Goal: Task Accomplishment & Management: Use online tool/utility

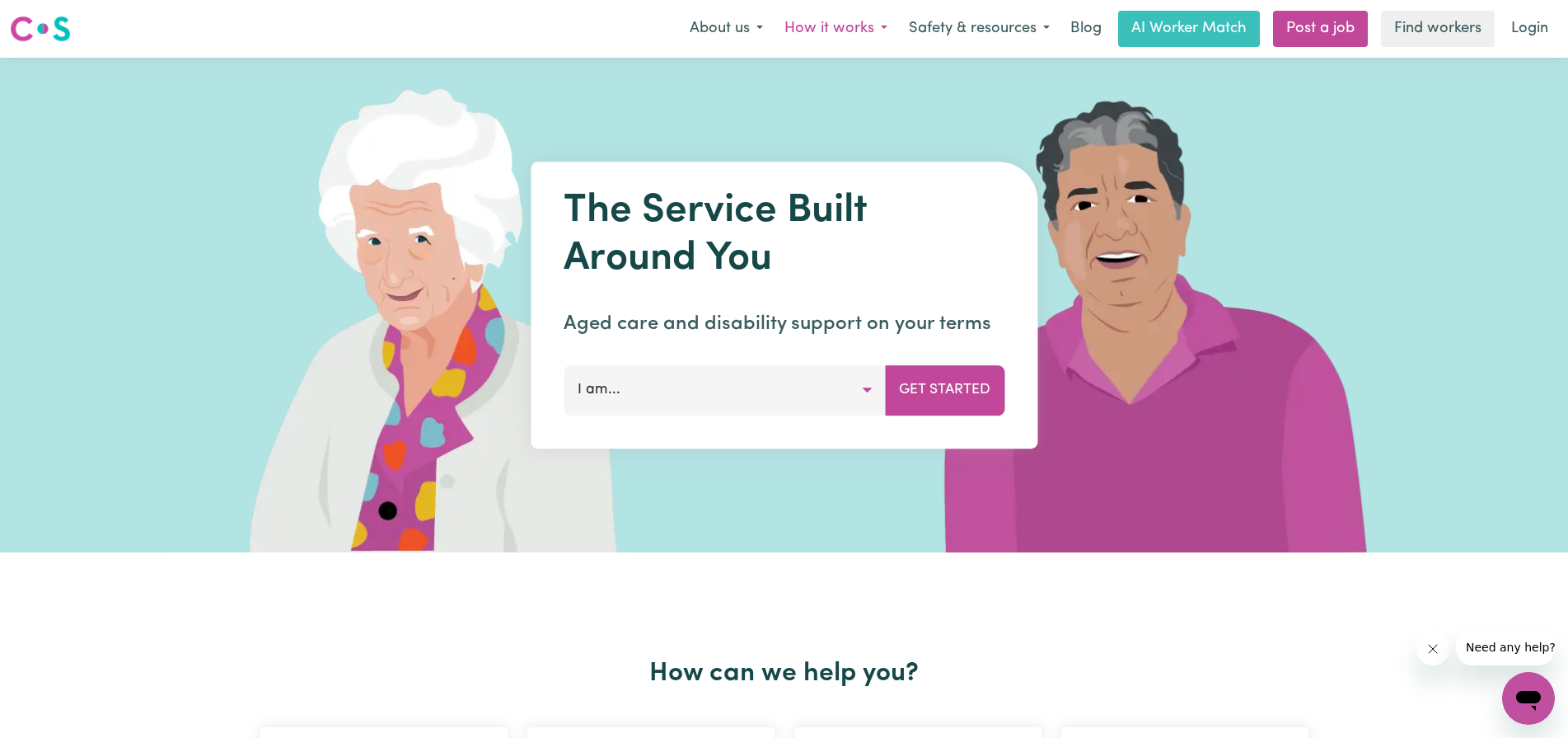
click at [852, 34] on button "How it works" at bounding box center [836, 28] width 125 height 34
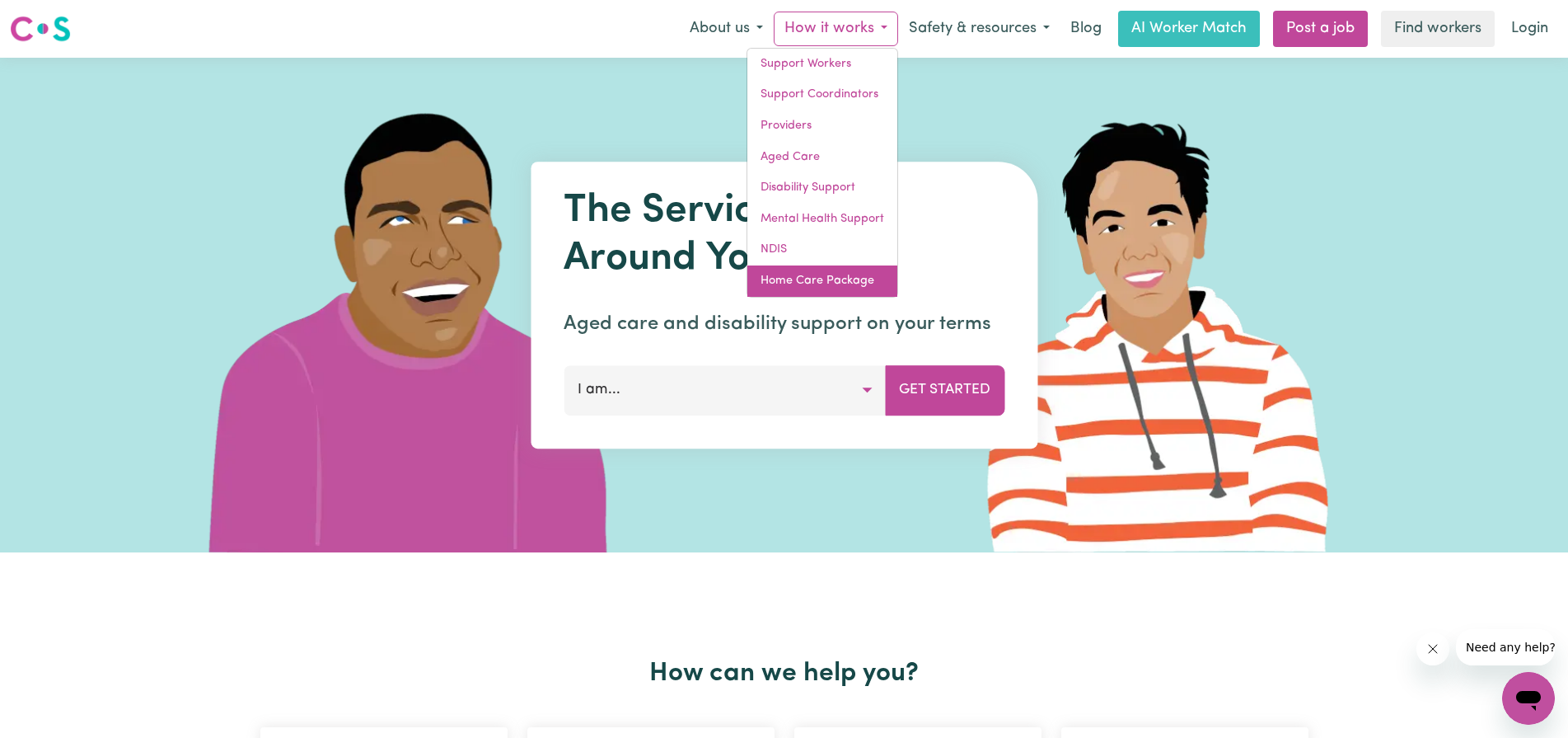
click at [800, 282] on link "Home Care Package" at bounding box center [822, 281] width 150 height 31
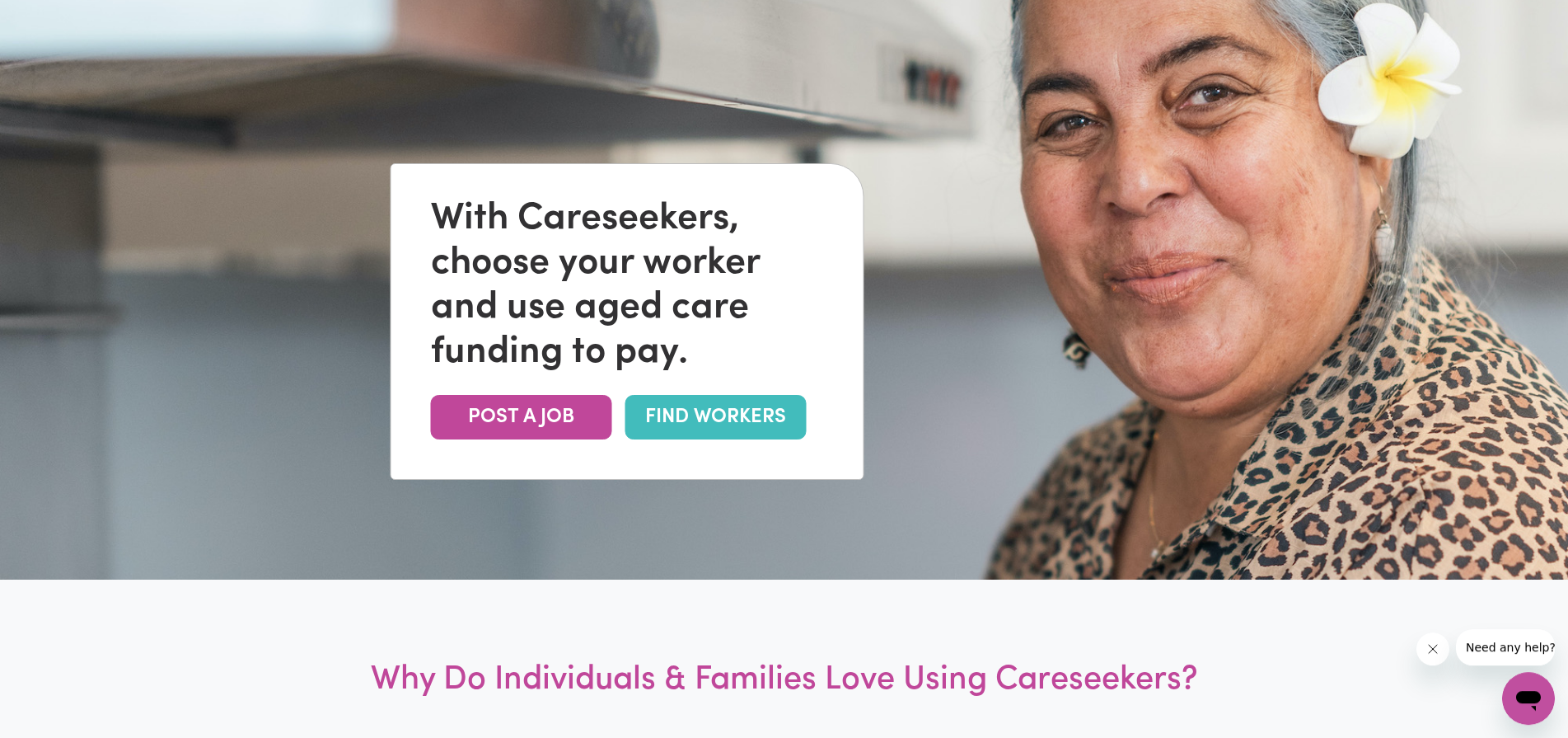
scroll to position [253, 0]
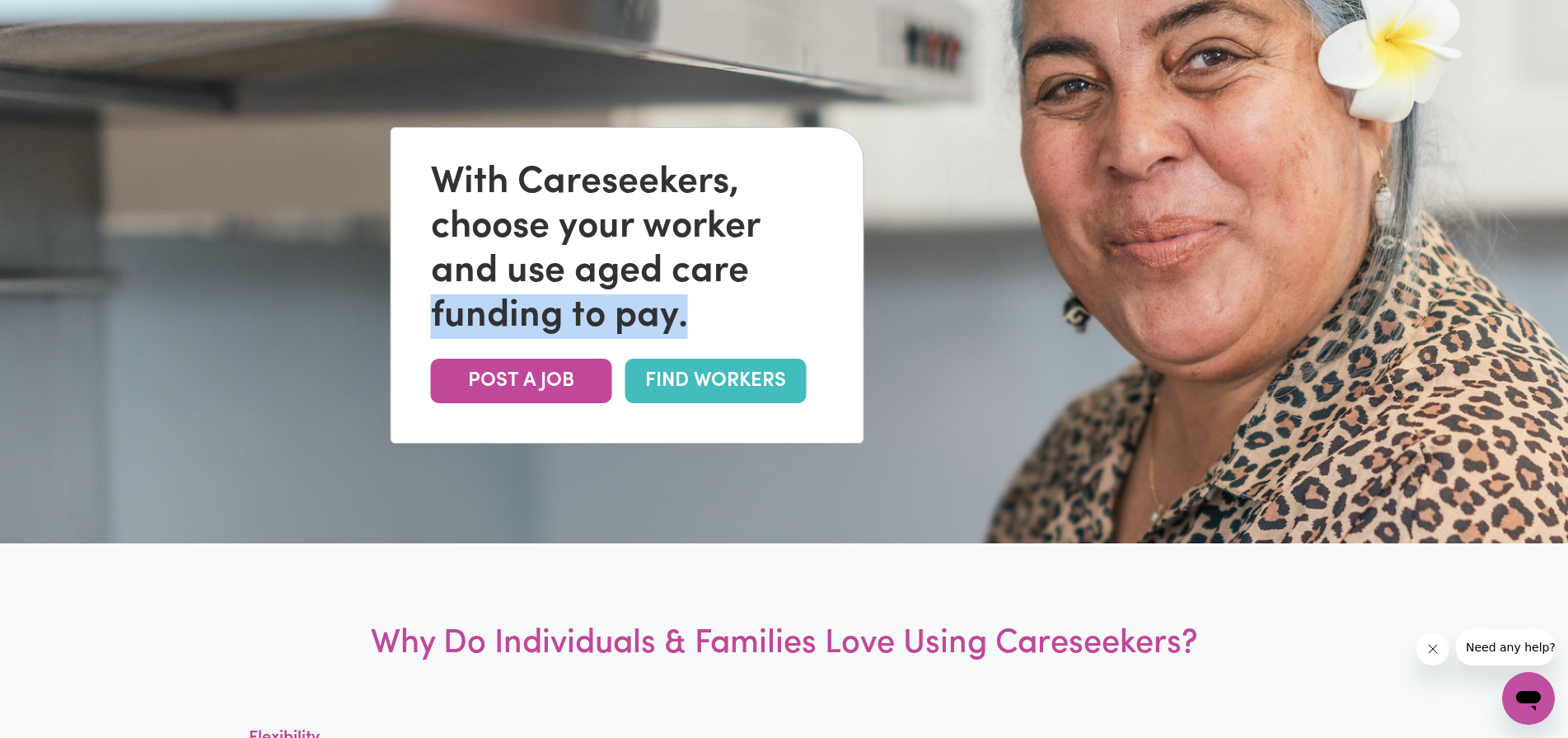
drag, startPoint x: 686, startPoint y: 320, endPoint x: 405, endPoint y: 315, distance: 281.0
click at [405, 315] on div "With Careseekers, choose your worker and use aged care funding to pay. POST A J…" at bounding box center [628, 285] width 472 height 315
click at [757, 383] on link "FIND WORKERS" at bounding box center [715, 381] width 181 height 45
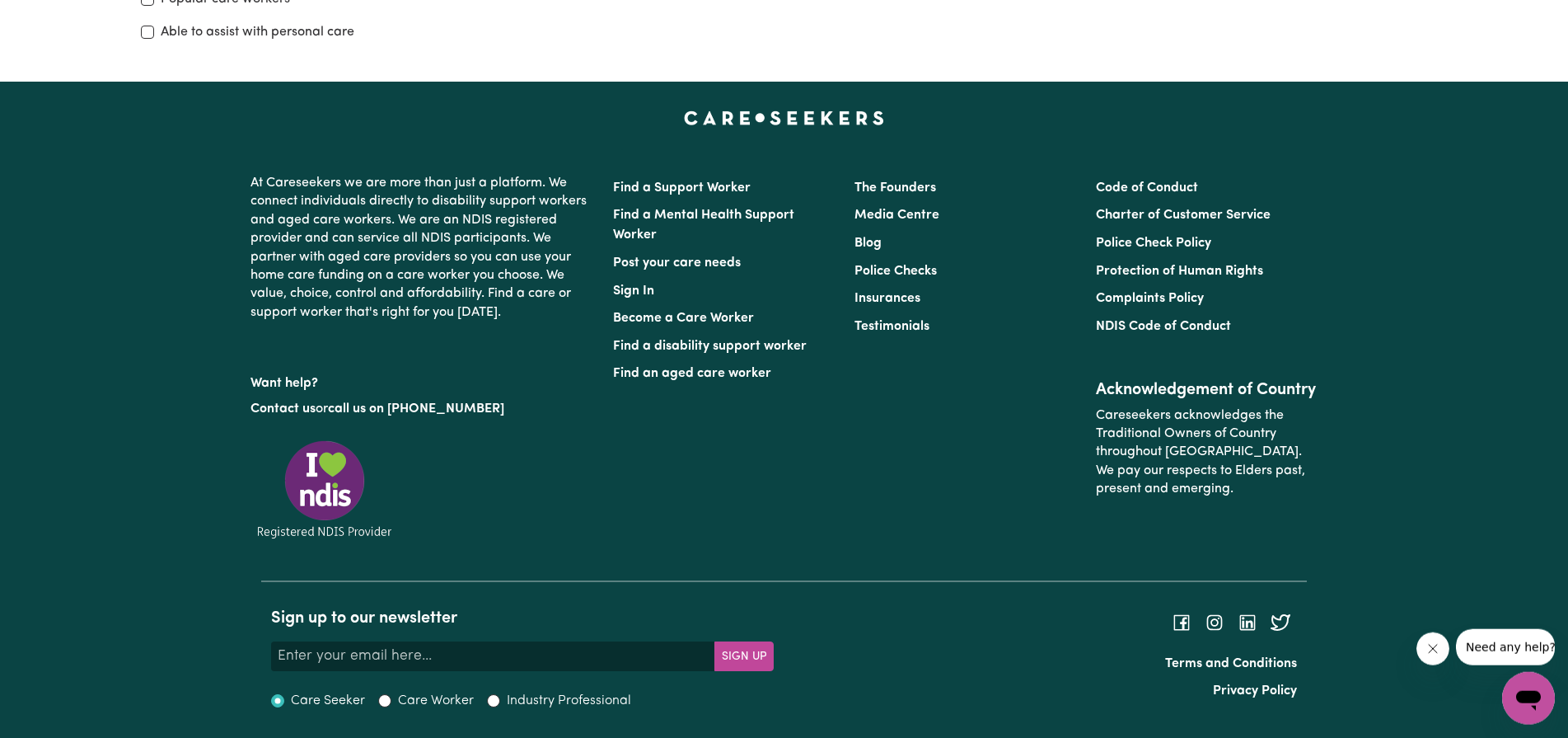
scroll to position [538, 0]
click at [753, 367] on link "Find an aged care worker" at bounding box center [692, 373] width 158 height 13
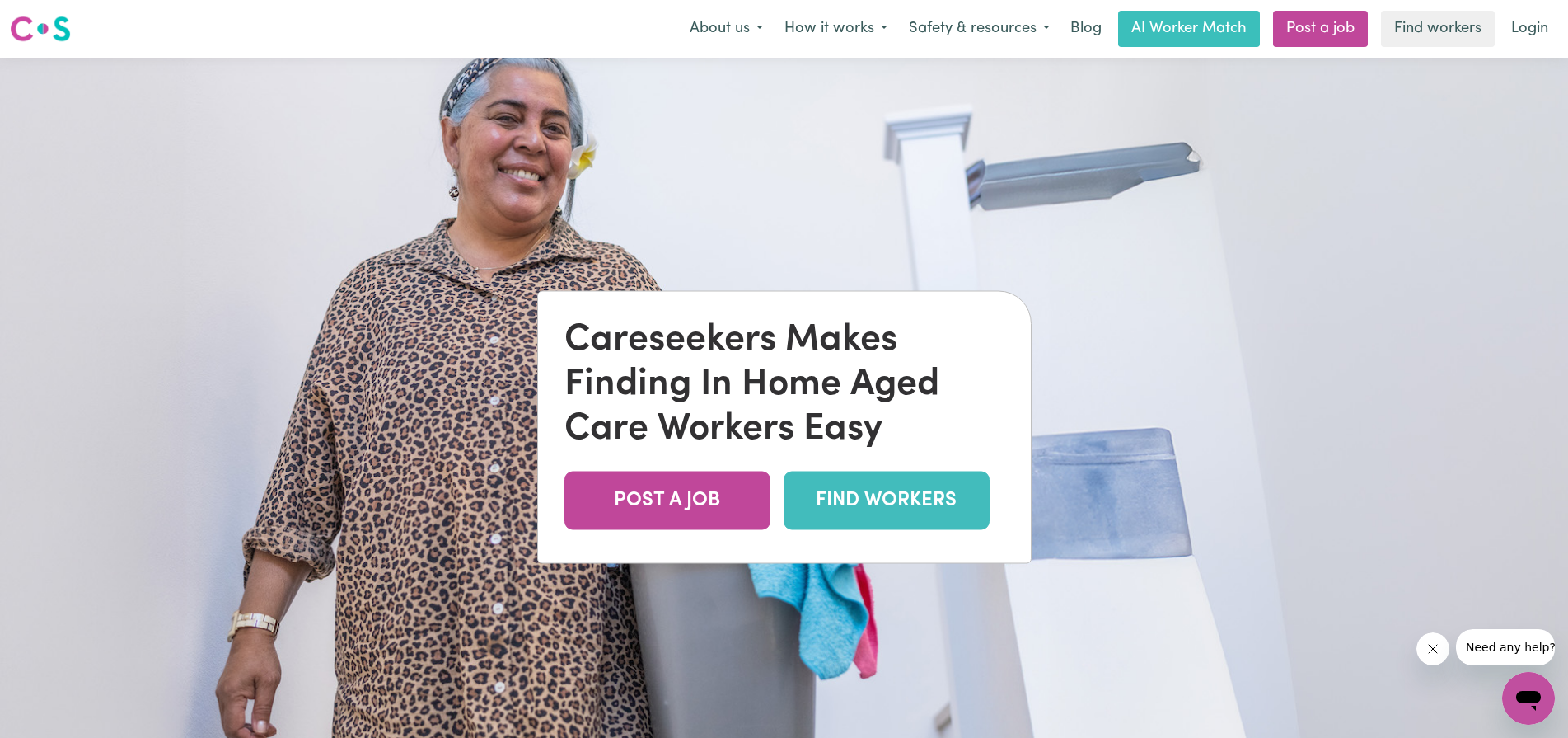
click at [884, 505] on link "FIND WORKERS" at bounding box center [886, 500] width 206 height 58
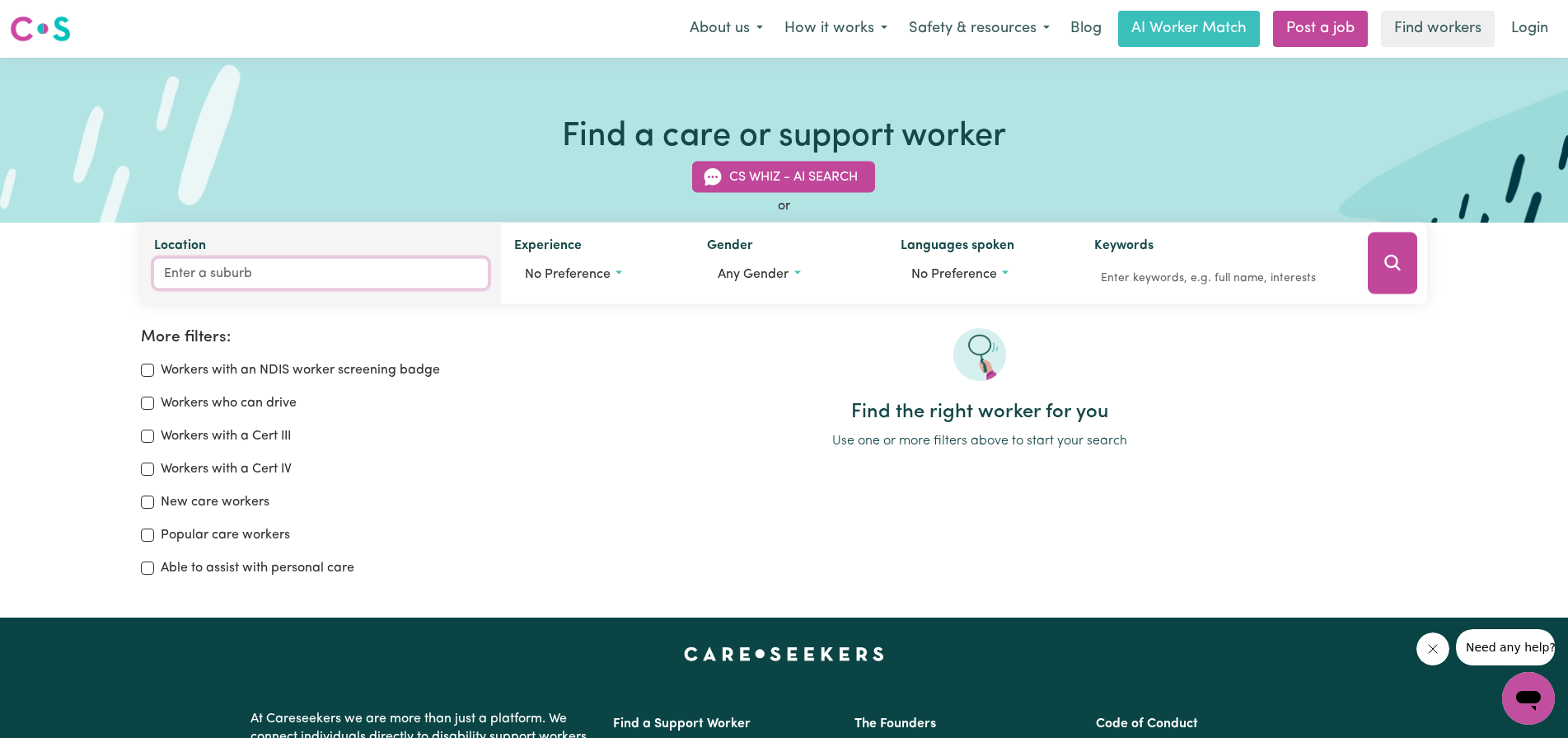
click at [228, 274] on input "Location" at bounding box center [320, 273] width 334 height 30
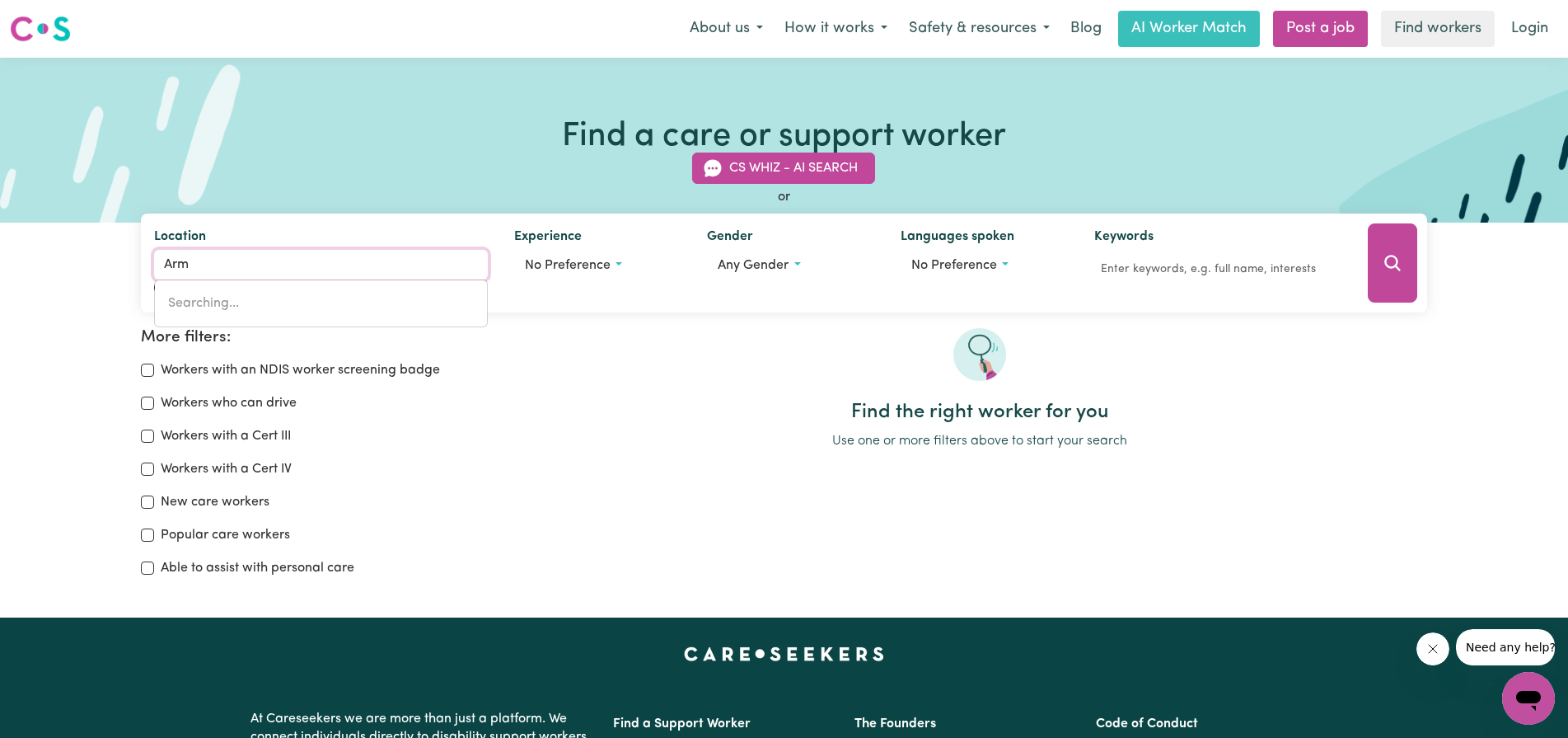
type input "Arma"
type input "ArmaDALE, Victoria, 3143"
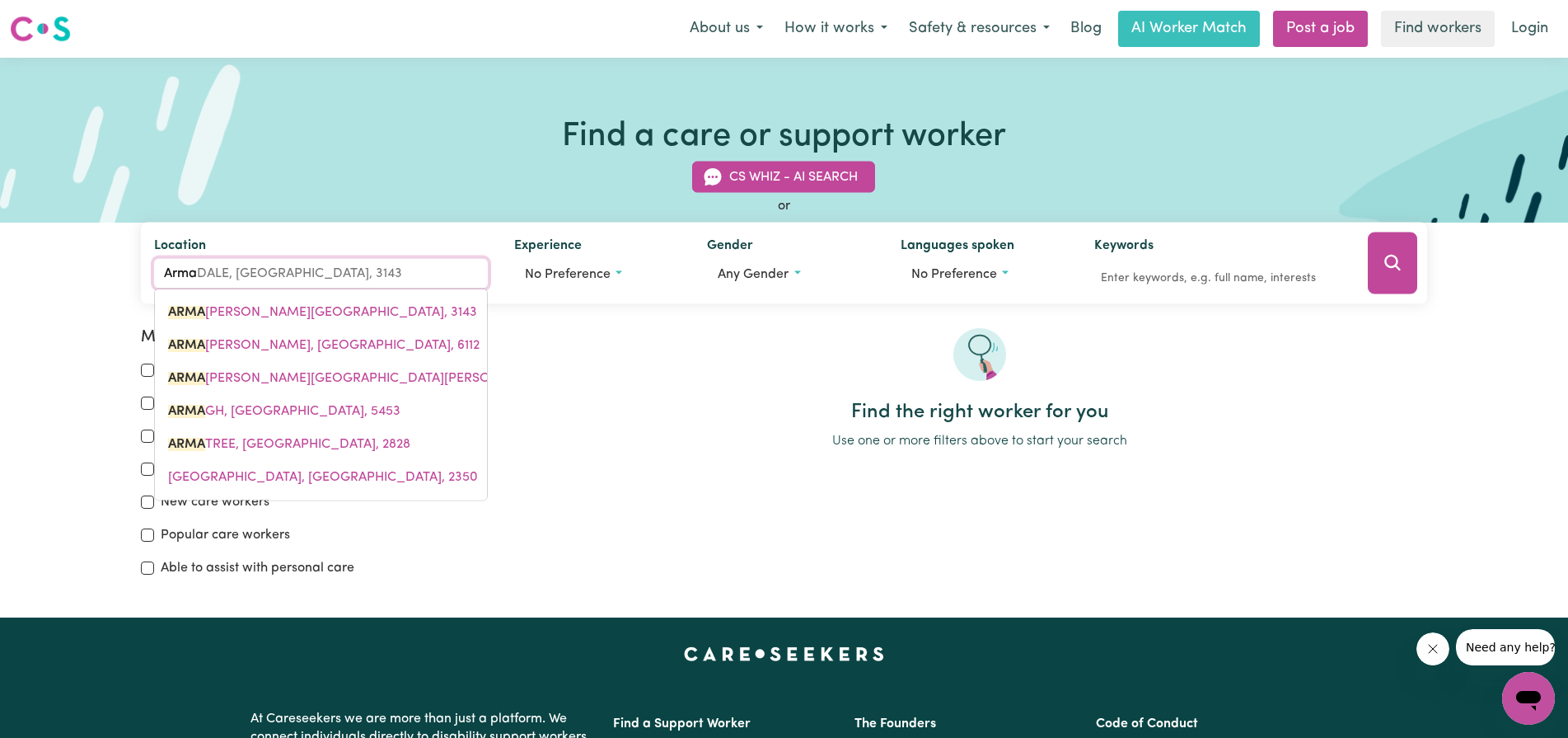
type input "Armad"
type input "ArmadALE, Victoria, 3143"
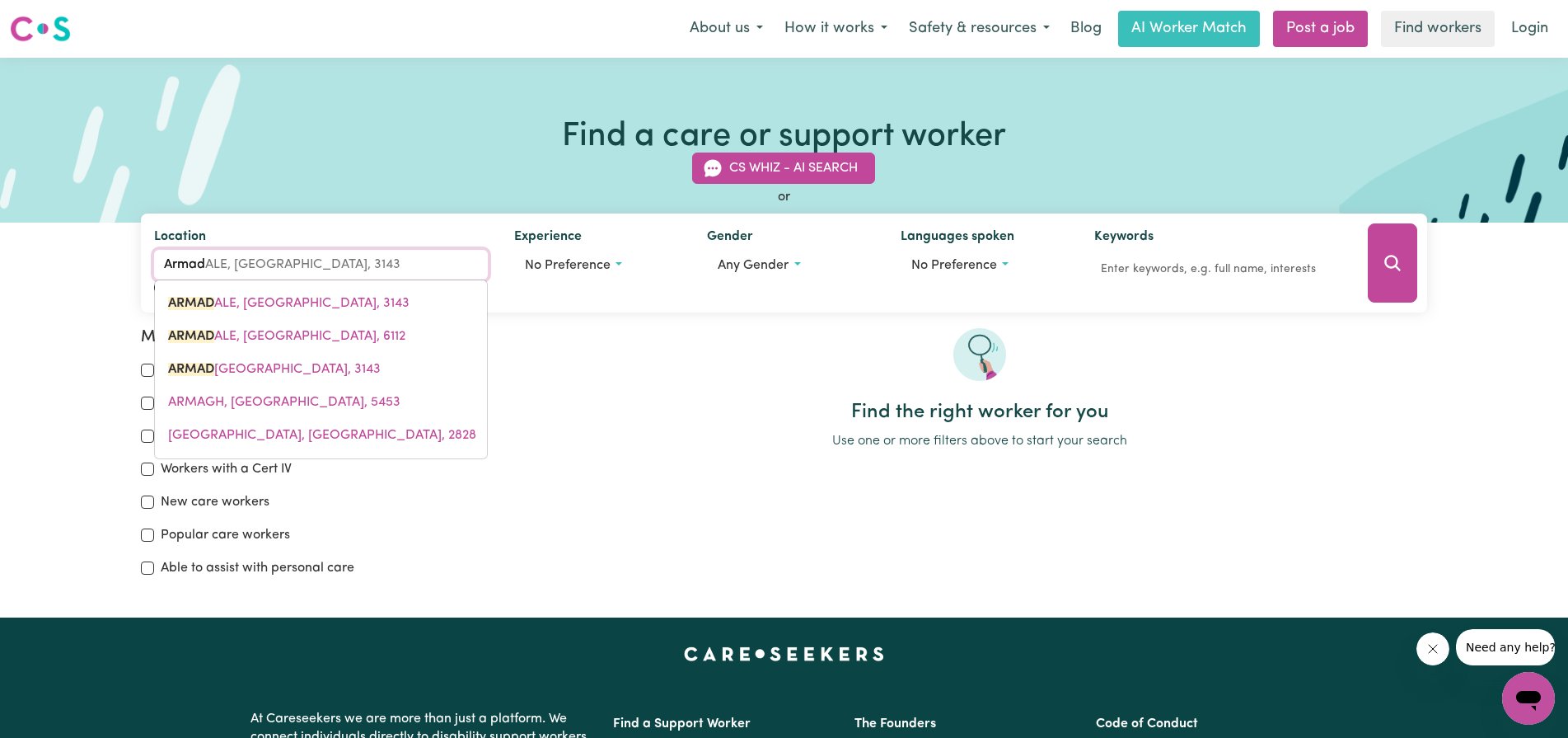
type input "Armada"
type input "ArmadaLE, Victoria, 3143"
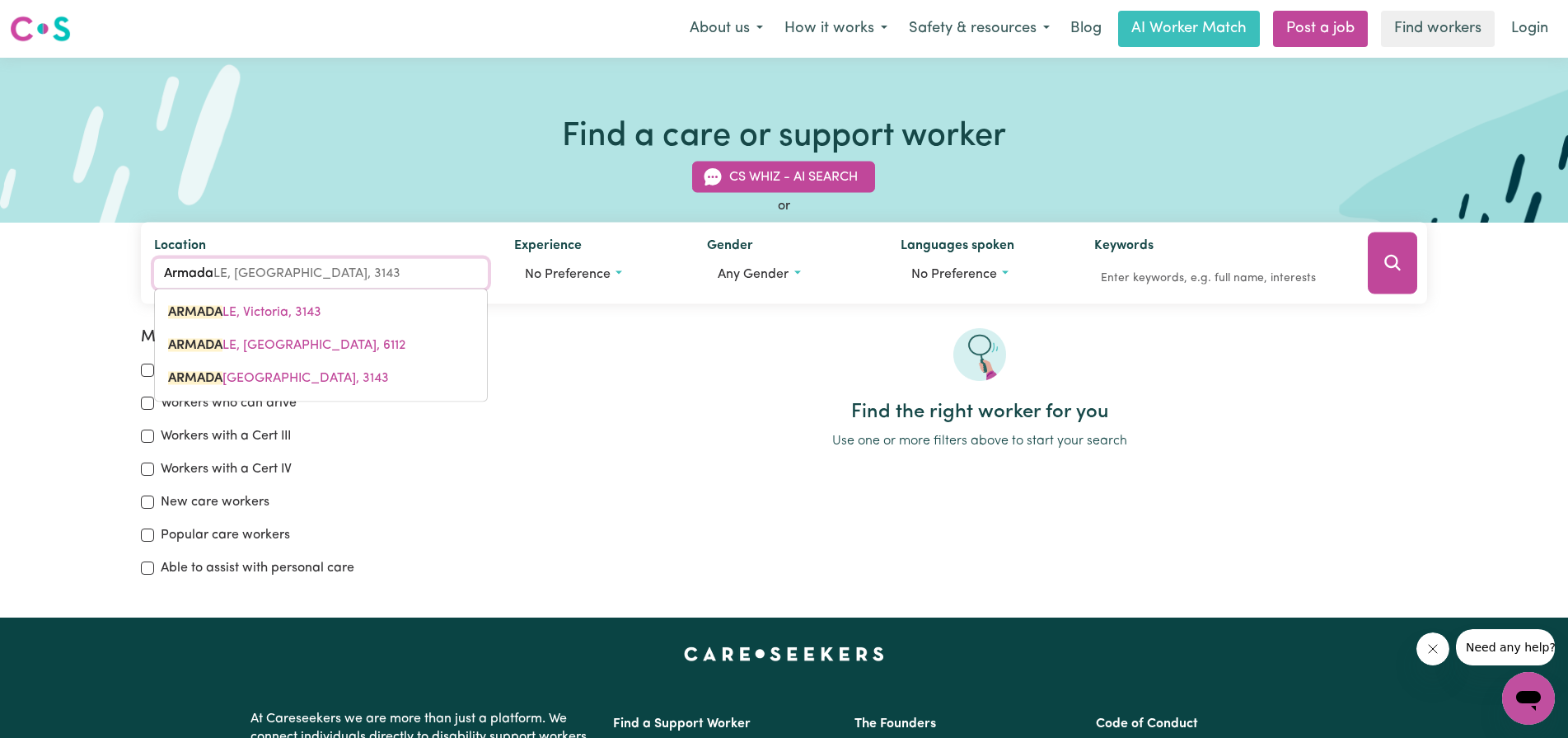
type input "Armadal"
type input "ArmadalE, Victoria, 3143"
type input "Armadale"
type input "Armadale, Victoria, 3143"
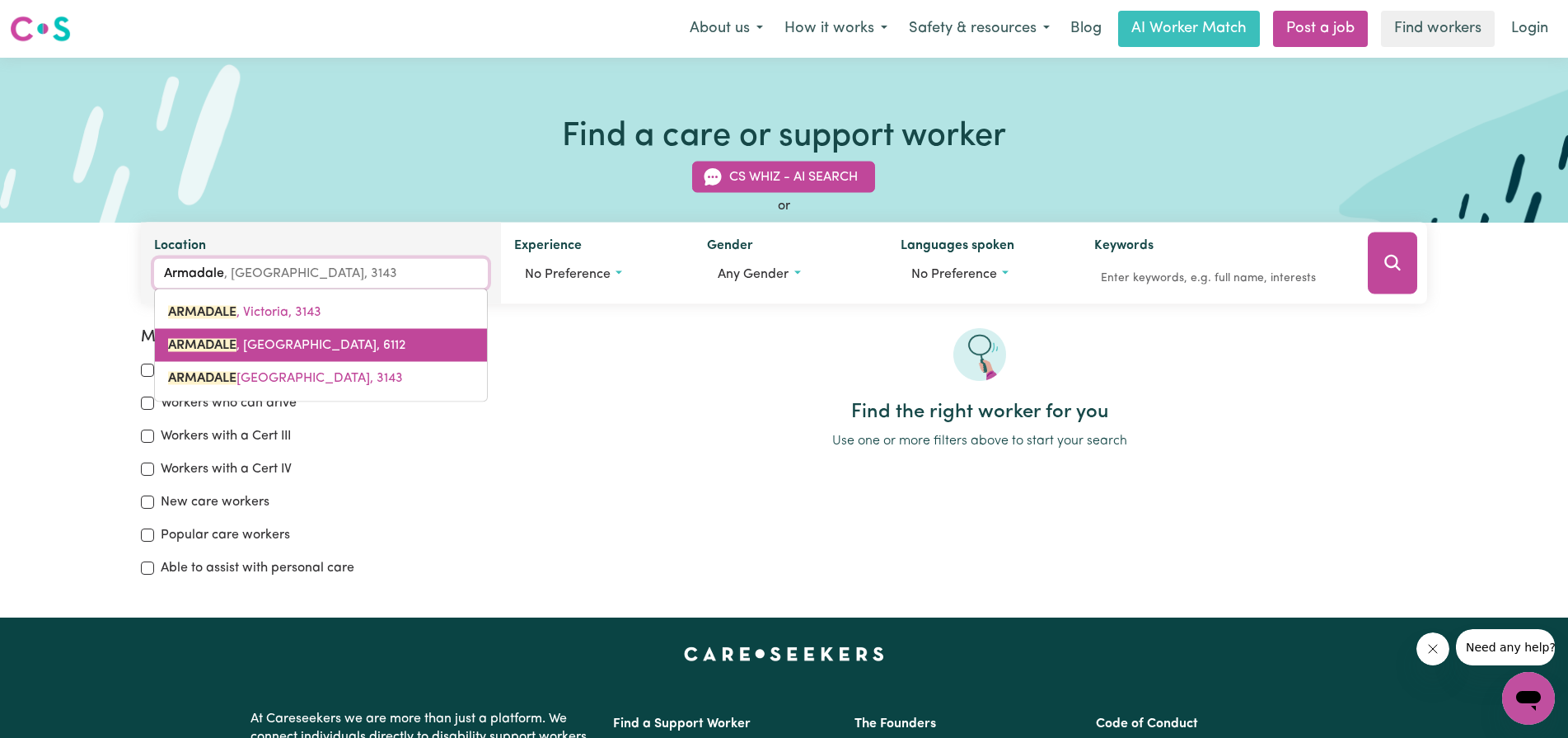
click at [359, 354] on link "ARMADALE , Western Australia, 6112" at bounding box center [320, 345] width 332 height 33
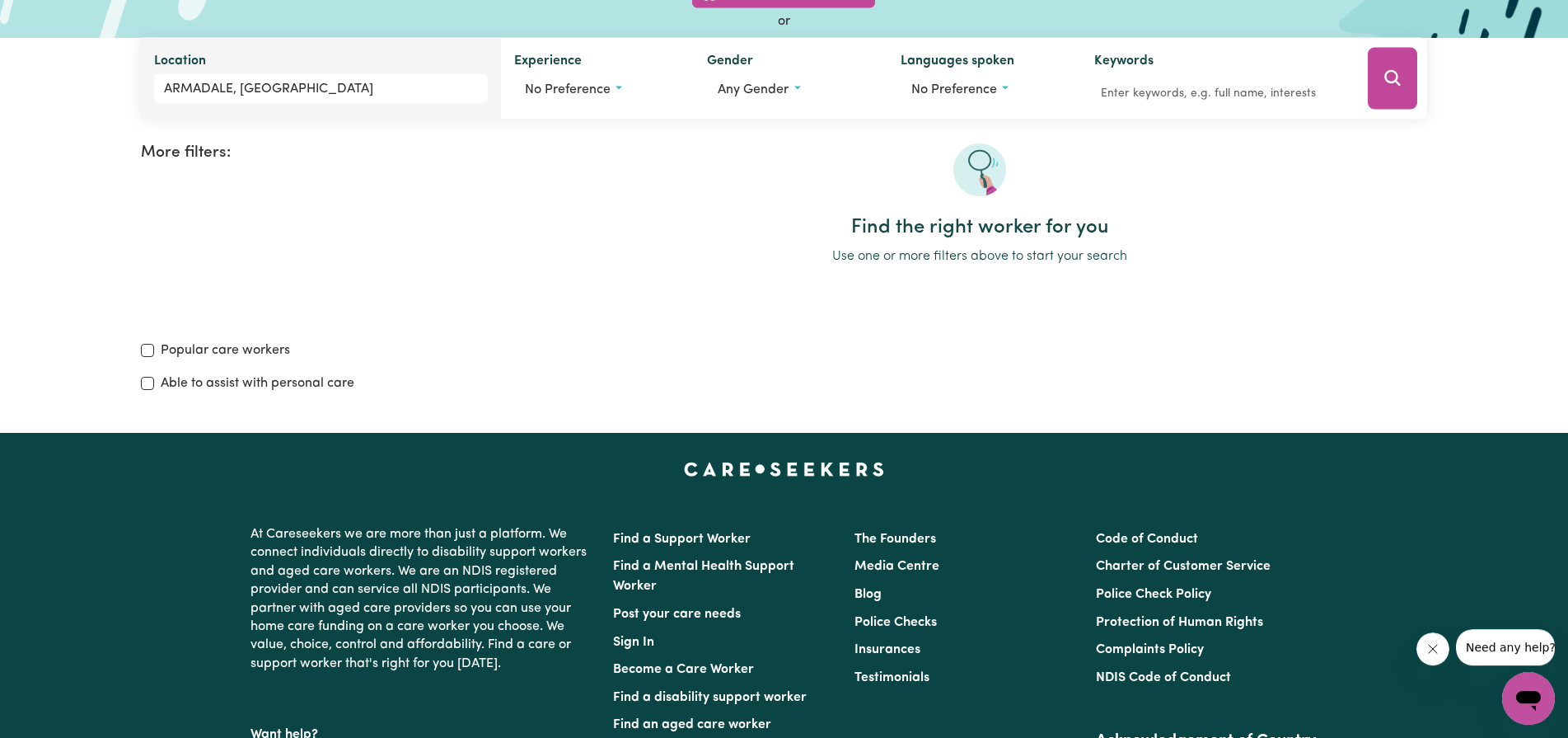
scroll to position [33, 0]
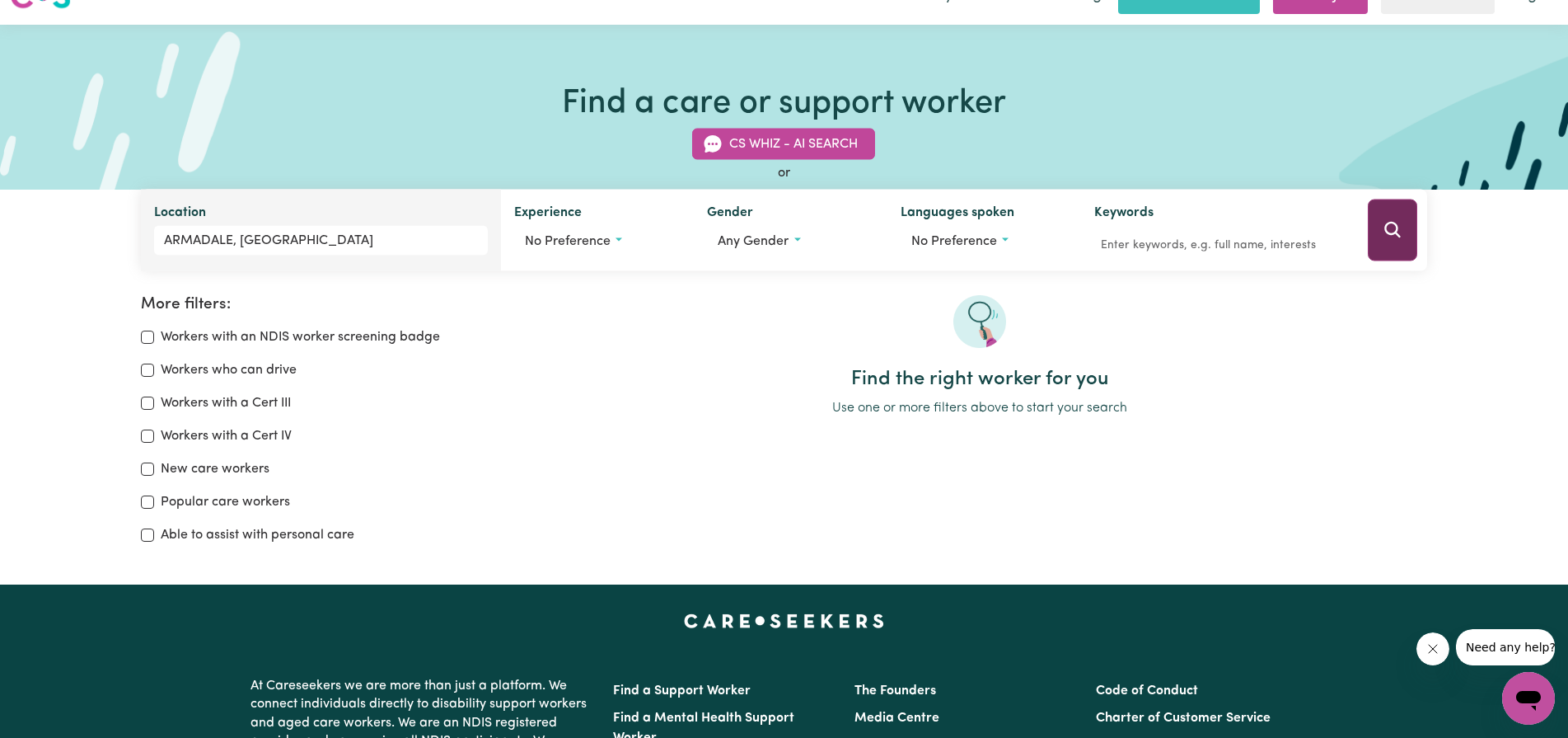
click at [1389, 228] on icon "Search" at bounding box center [1392, 229] width 20 height 20
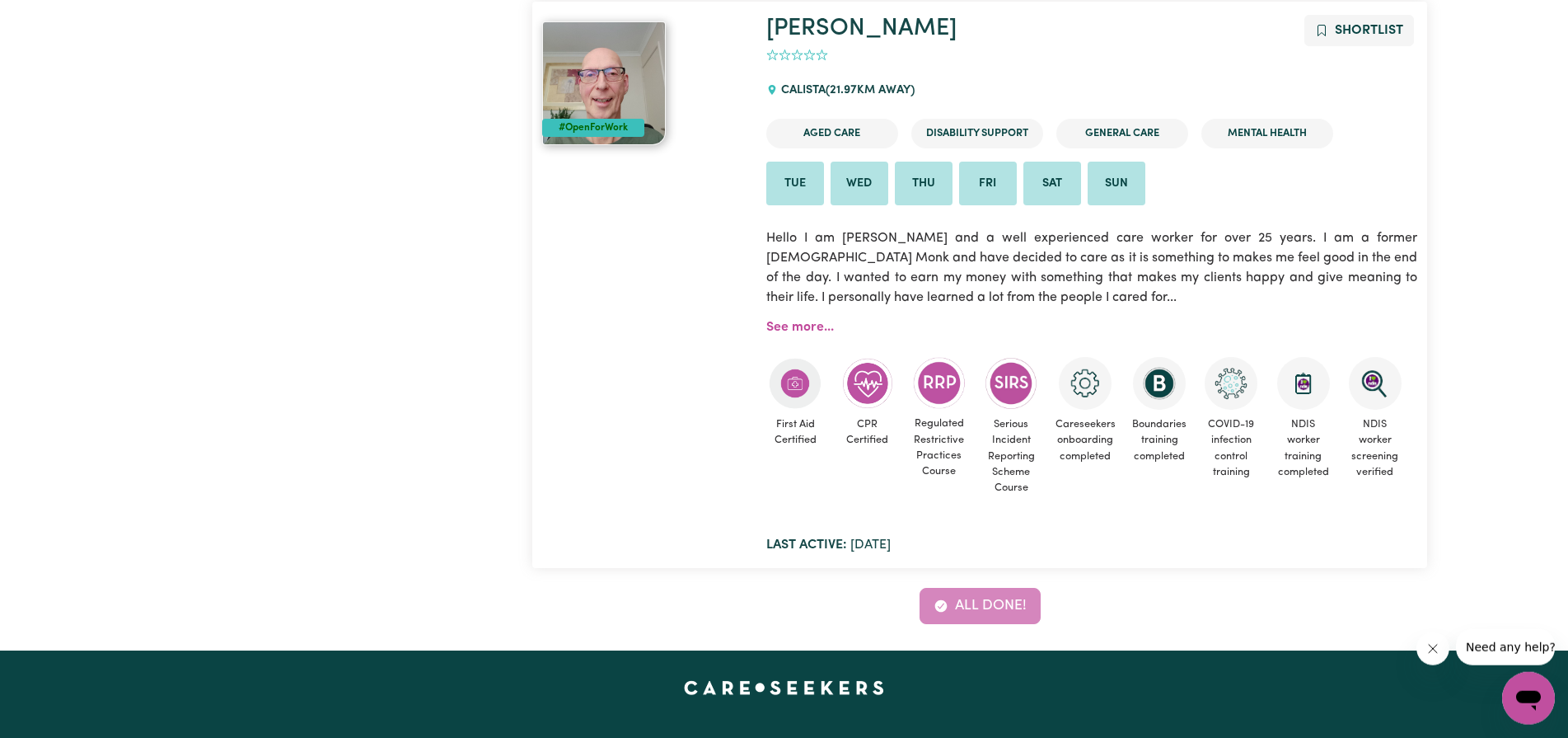
scroll to position [4647, 0]
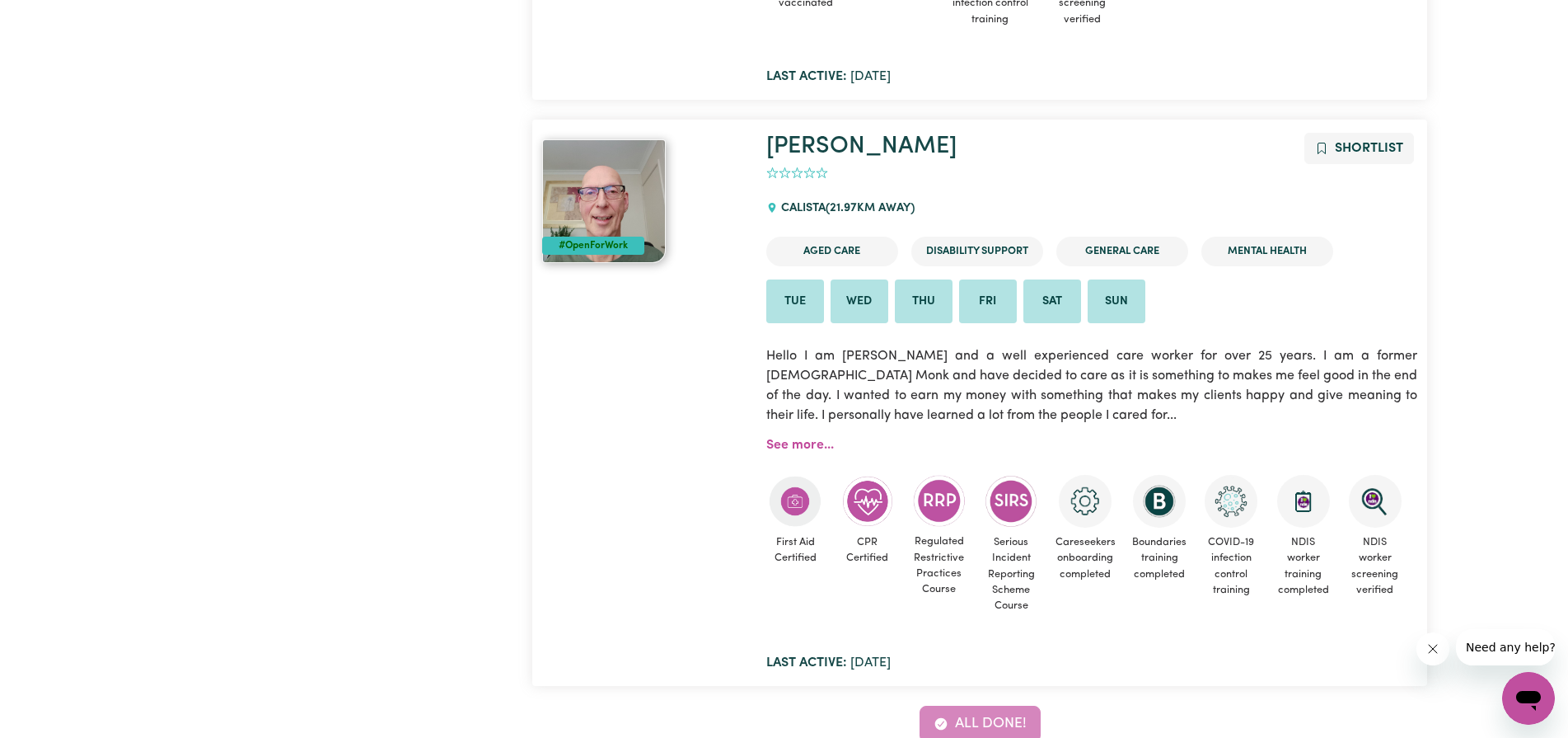
click at [1329, 357] on p "Hello I am Andreas and a well experienced care worker for over 25 years. I am a…" at bounding box center [1091, 385] width 652 height 99
drag, startPoint x: 843, startPoint y: 377, endPoint x: 1285, endPoint y: 379, distance: 442.0
click at [1285, 379] on p "Hello I am Andreas and a well experienced care worker for over 25 years. I am a…" at bounding box center [1091, 385] width 652 height 99
drag, startPoint x: 976, startPoint y: 399, endPoint x: 1271, endPoint y: 393, distance: 295.1
click at [1271, 393] on p "Hello I am Andreas and a well experienced care worker for over 25 years. I am a…" at bounding box center [1091, 385] width 652 height 99
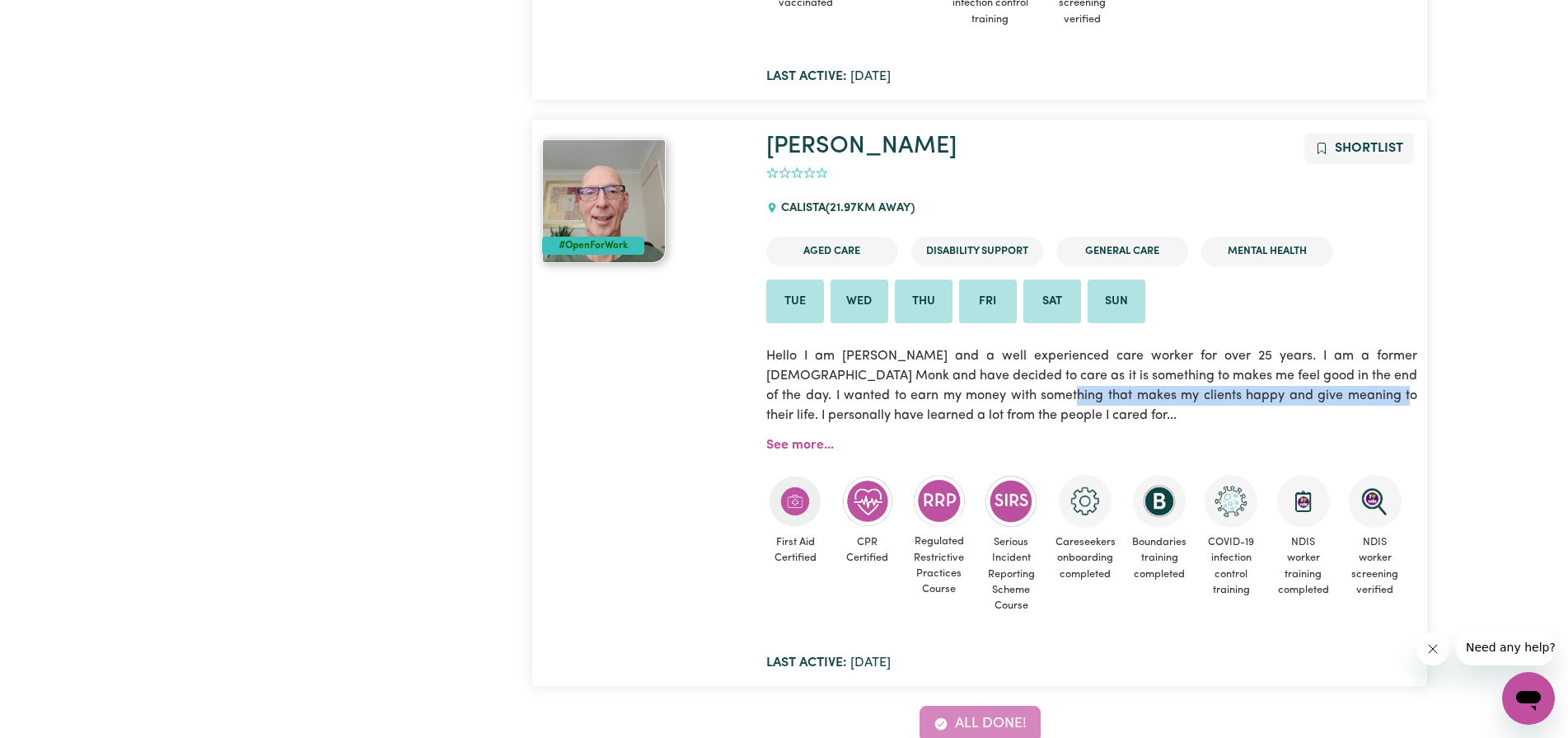
click at [1251, 396] on p "Hello I am Andreas and a well experienced care worker for over 25 years. I am a…" at bounding box center [1091, 385] width 652 height 99
drag, startPoint x: 1266, startPoint y: 397, endPoint x: 1474, endPoint y: 399, distance: 208.0
click at [798, 447] on link "See more..." at bounding box center [799, 444] width 68 height 13
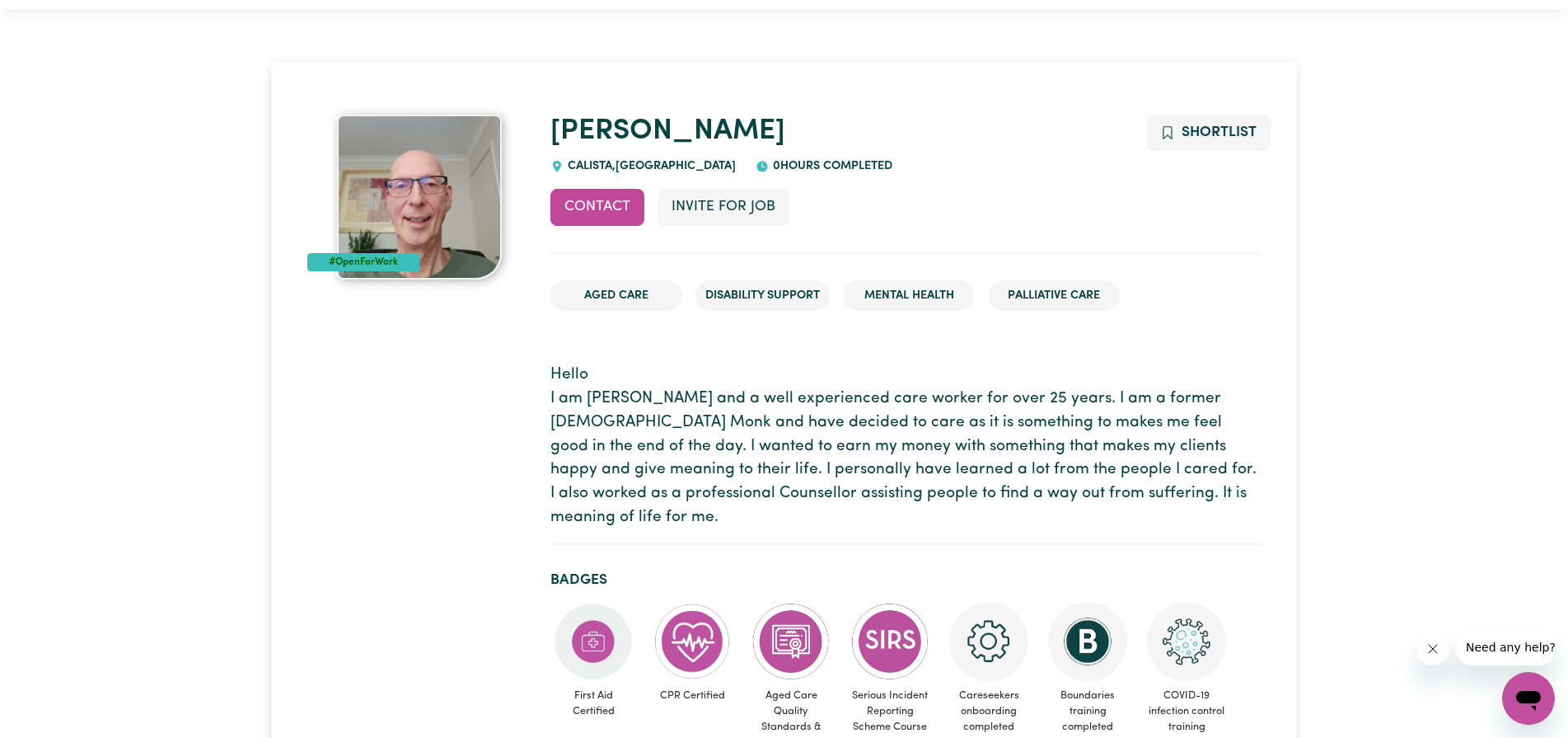
scroll to position [168, 0]
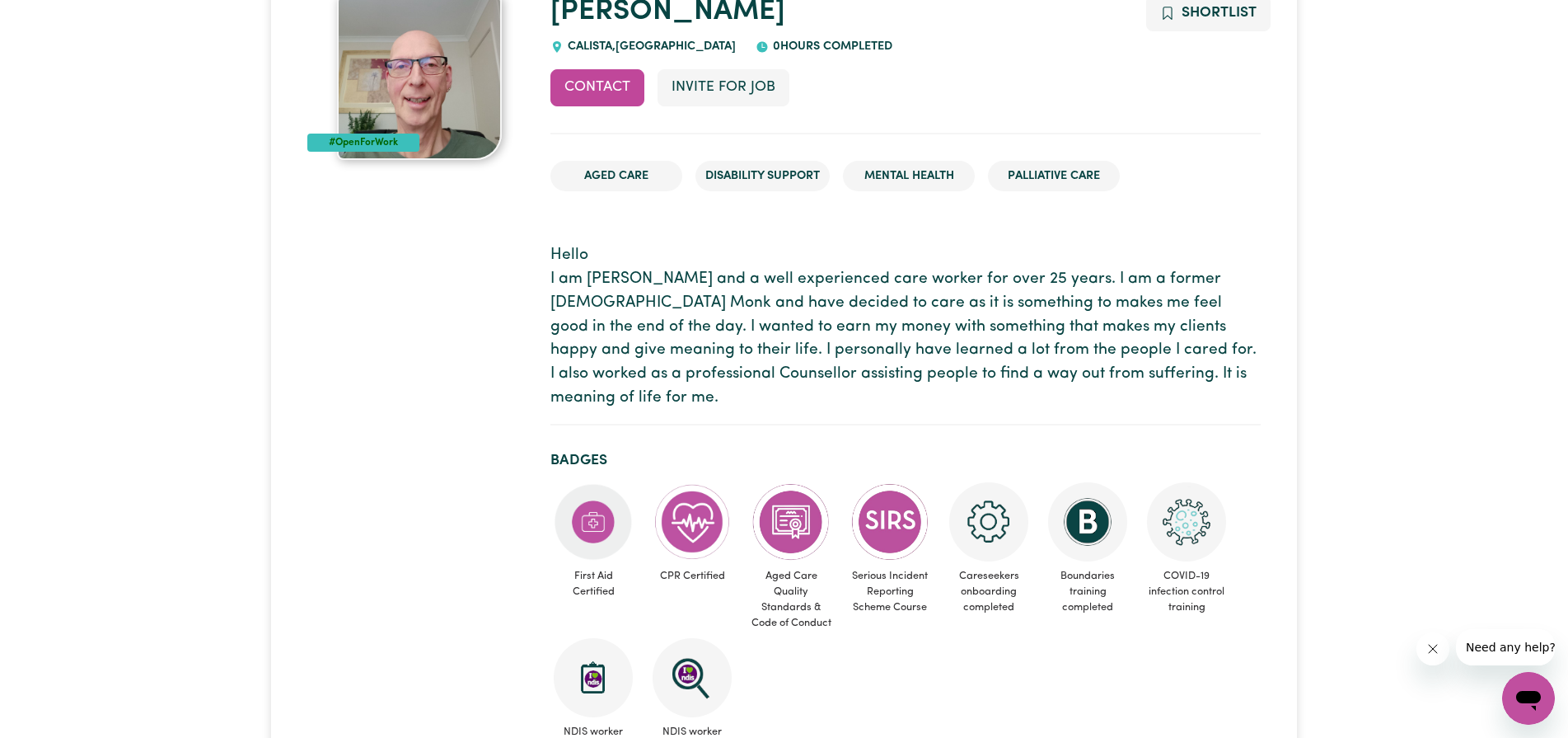
click at [949, 378] on p "Hello I am Andreas and a well experienced care worker for over 25 years. I am a…" at bounding box center [905, 327] width 709 height 167
click at [647, 375] on p "Hello I am Andreas and a well experienced care worker for over 25 years. I am a…" at bounding box center [905, 327] width 709 height 167
click at [764, 375] on p "Hello I am Andreas and a well experienced care worker for over 25 years. I am a…" at bounding box center [905, 327] width 709 height 167
drag, startPoint x: 575, startPoint y: 378, endPoint x: 975, endPoint y: 389, distance: 400.2
click at [975, 389] on section "Hello I am Andreas and a well experienced care worker for over 25 years. I am a…" at bounding box center [905, 328] width 709 height 194
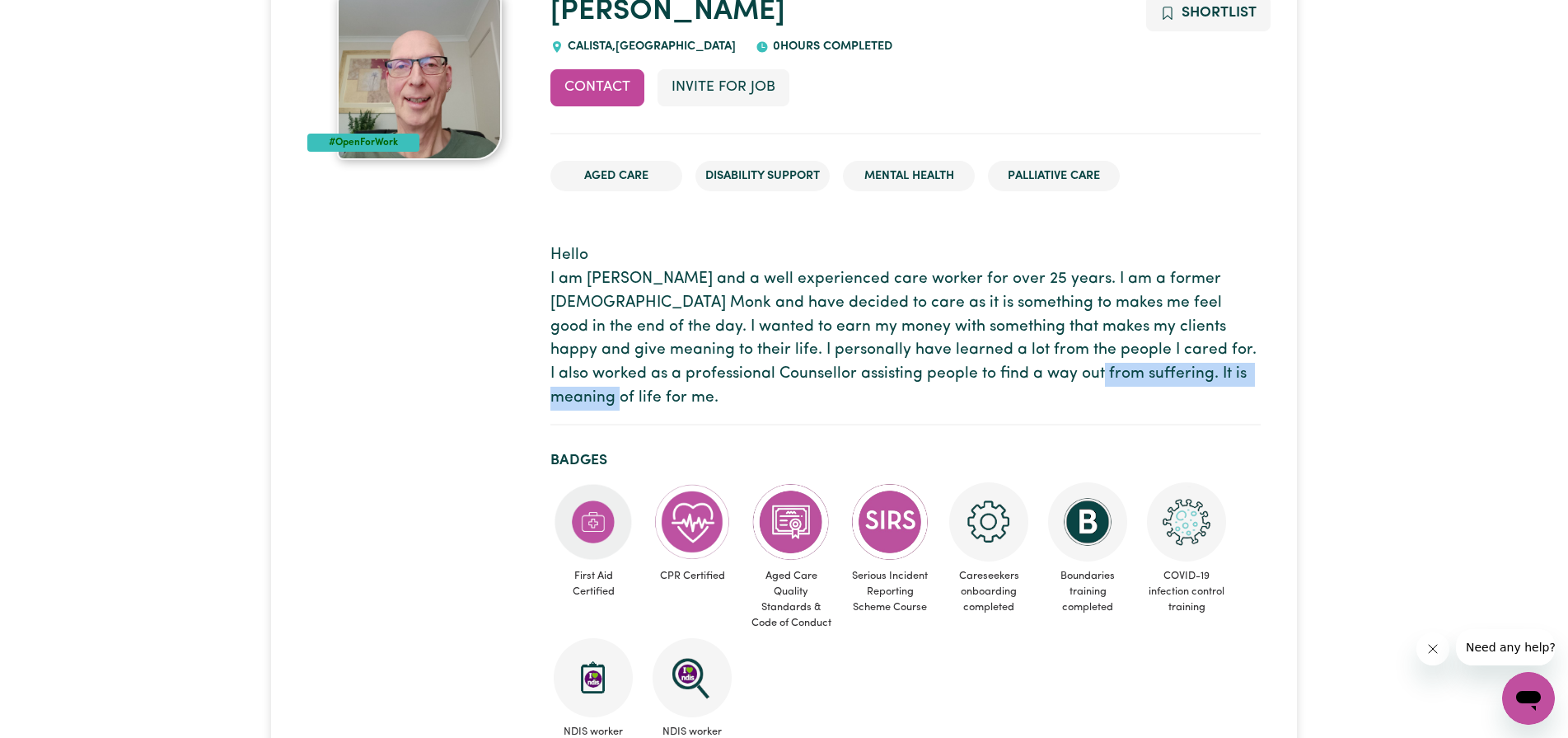
drag, startPoint x: 986, startPoint y: 376, endPoint x: 1187, endPoint y: 378, distance: 201.0
click at [1187, 378] on p "Hello I am Andreas and a well experienced care worker for over 25 years. I am a…" at bounding box center [905, 327] width 709 height 167
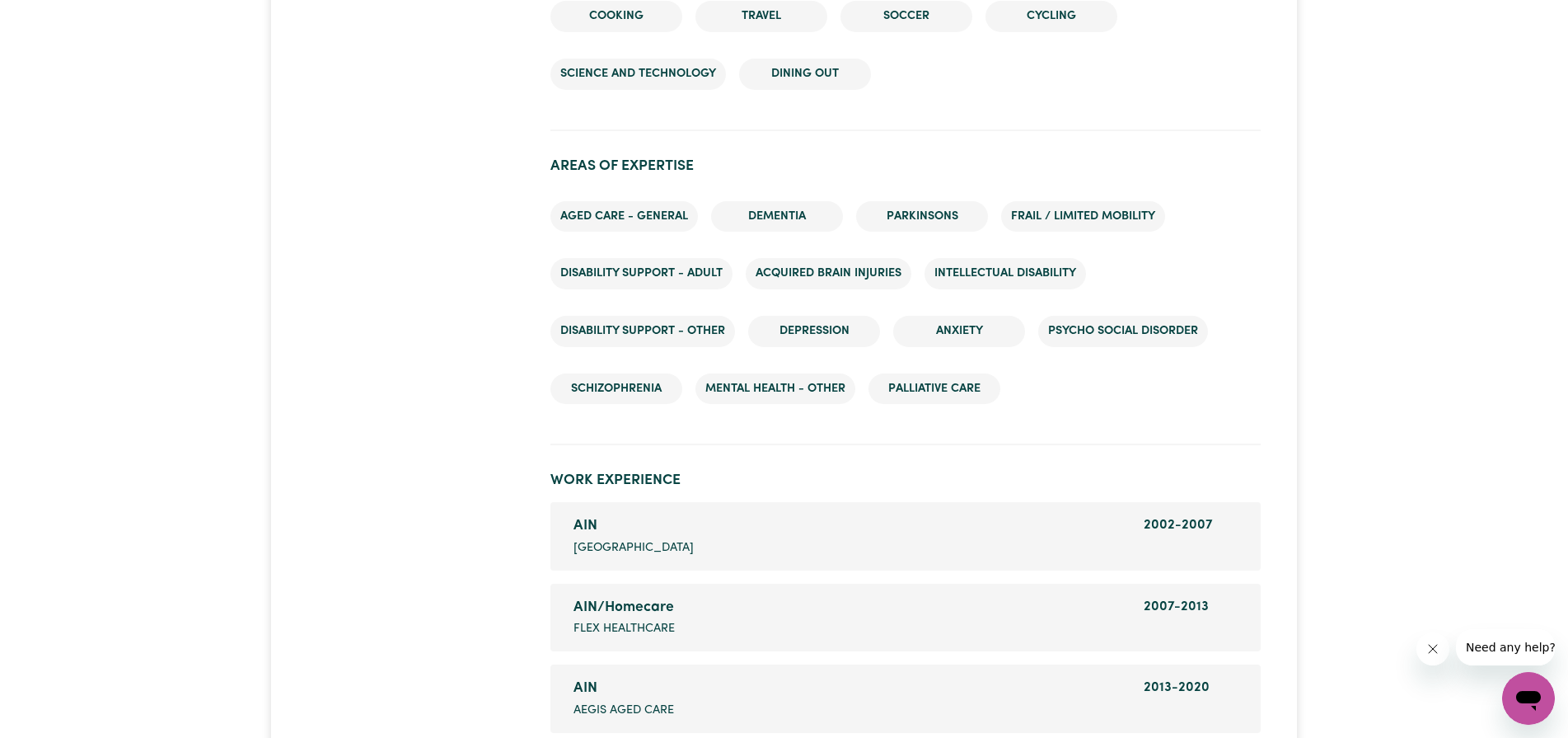
scroll to position [2187, 0]
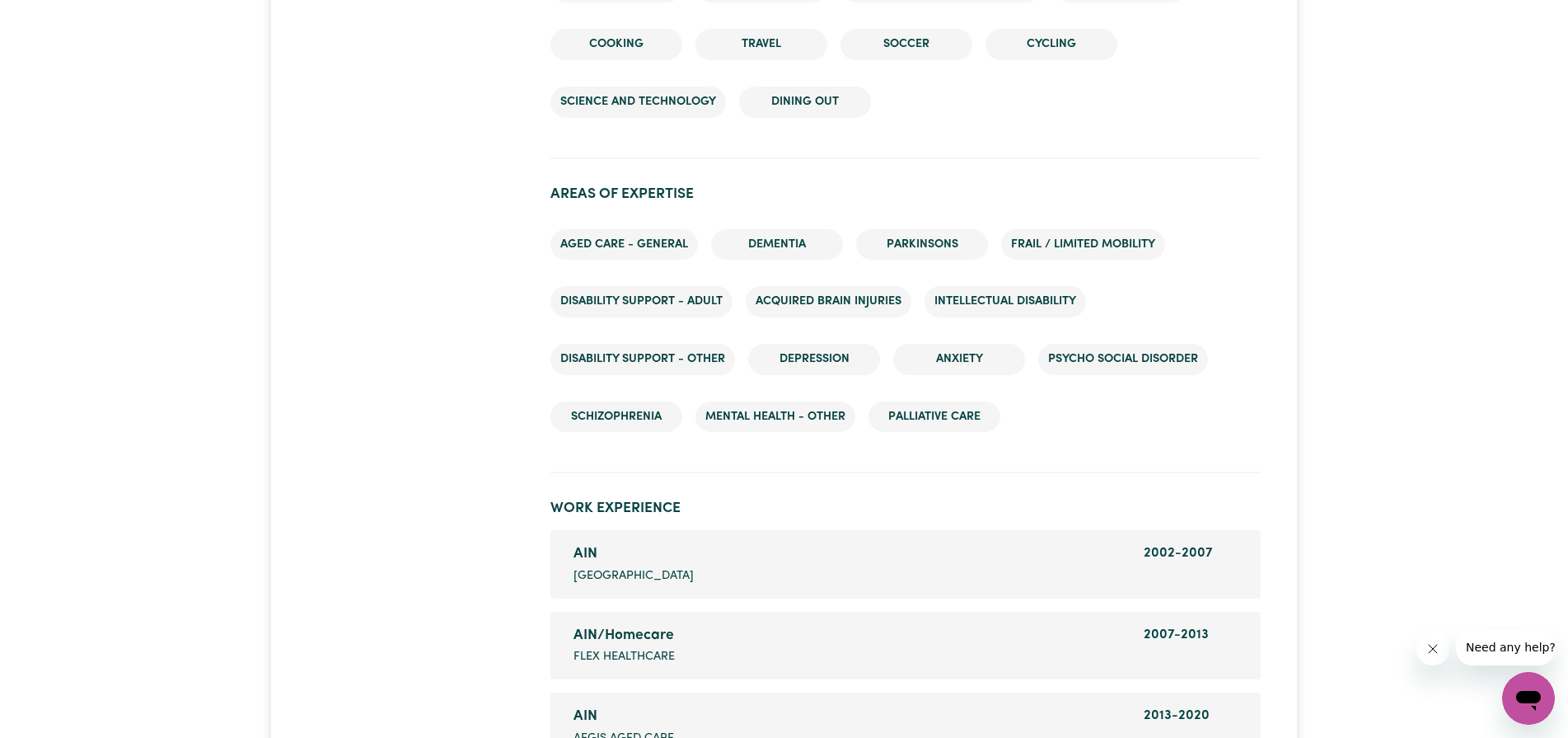
click at [661, 229] on li "Aged care - General" at bounding box center [624, 245] width 148 height 31
click at [866, 429] on section "Areas of Expertise Aged care - General Dementia Parkinsons Frail / limited mobi…" at bounding box center [905, 323] width 709 height 302
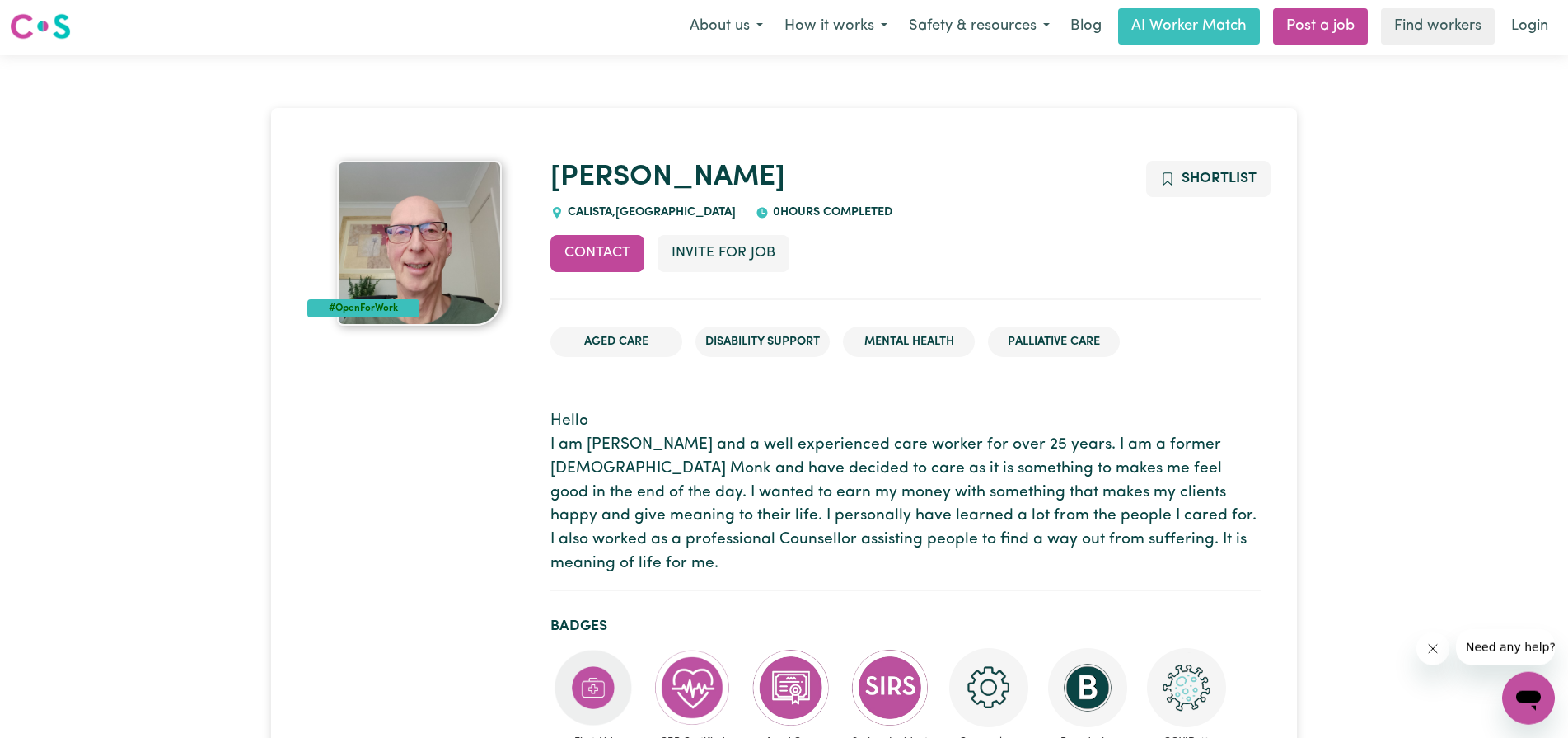
scroll to position [0, 0]
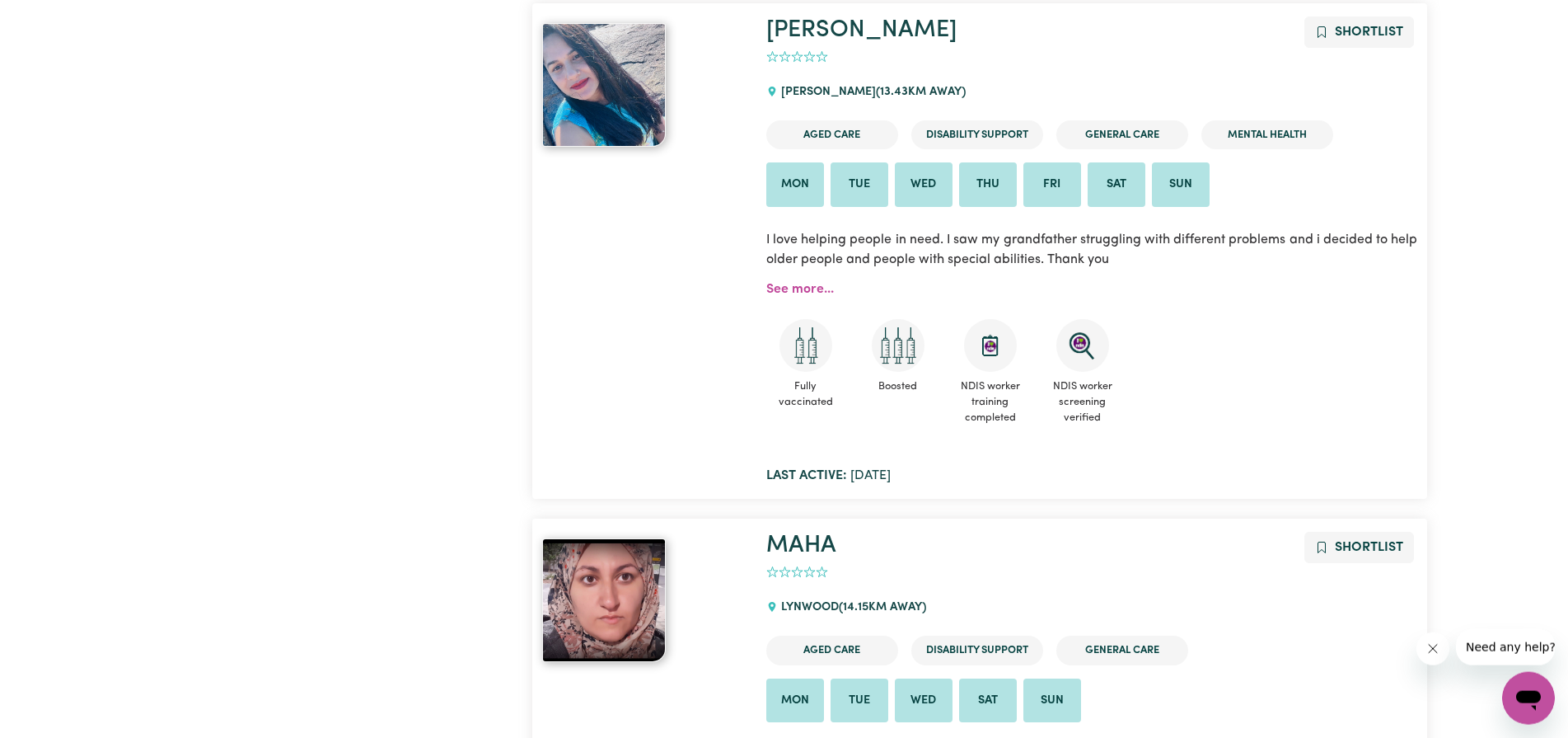
scroll to position [3111, 0]
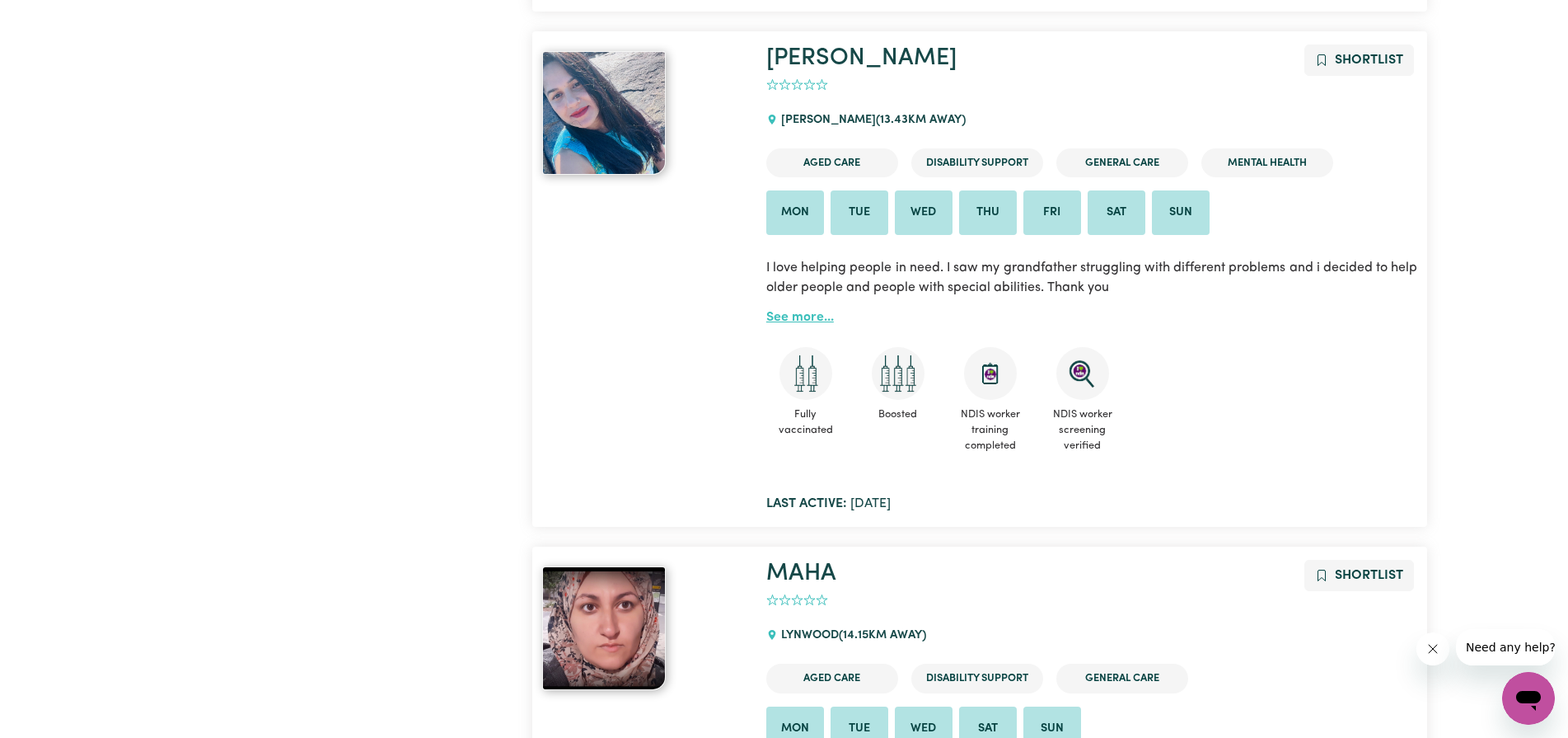
click at [813, 319] on link "See more..." at bounding box center [799, 317] width 68 height 13
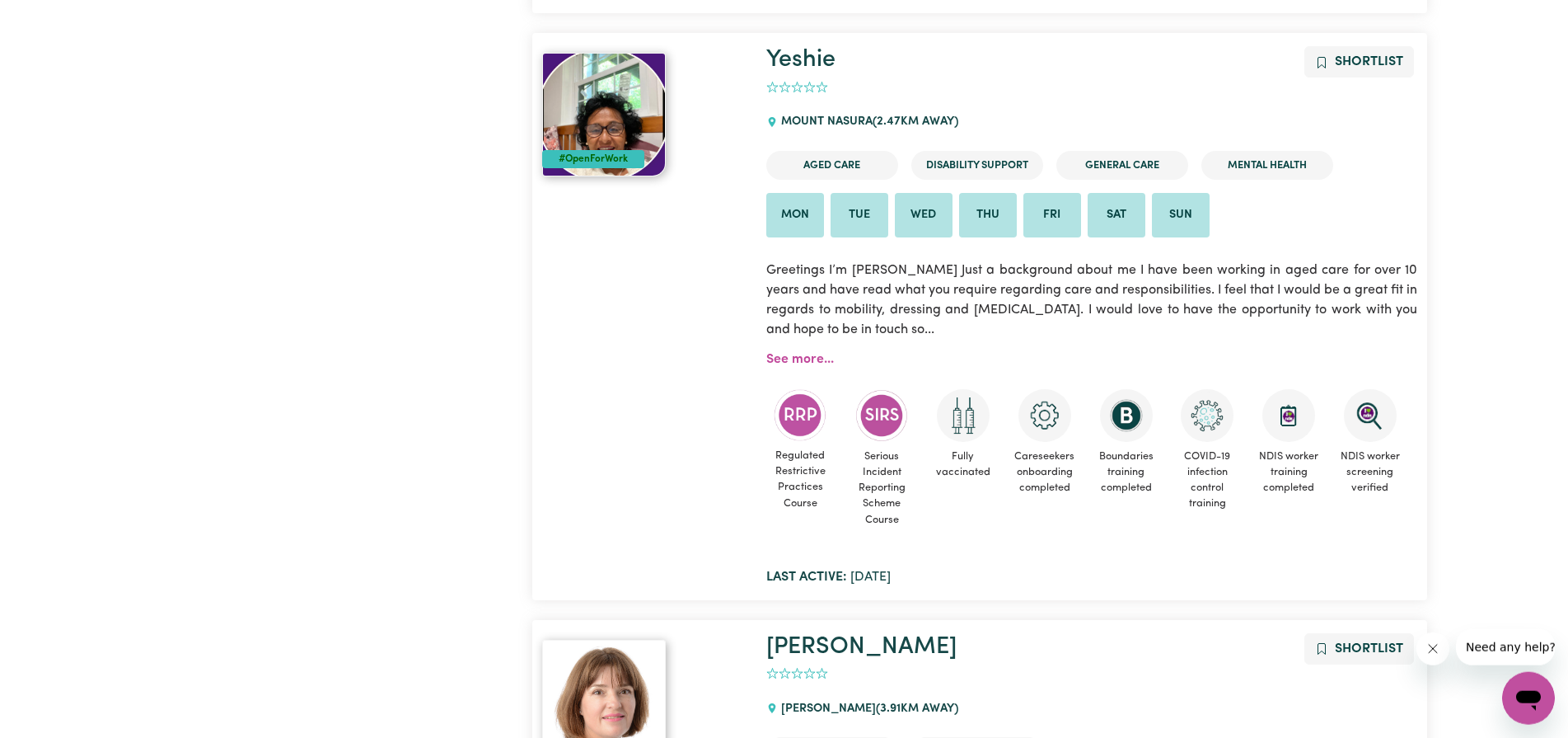
scroll to position [925, 0]
click at [594, 115] on img at bounding box center [604, 116] width 124 height 124
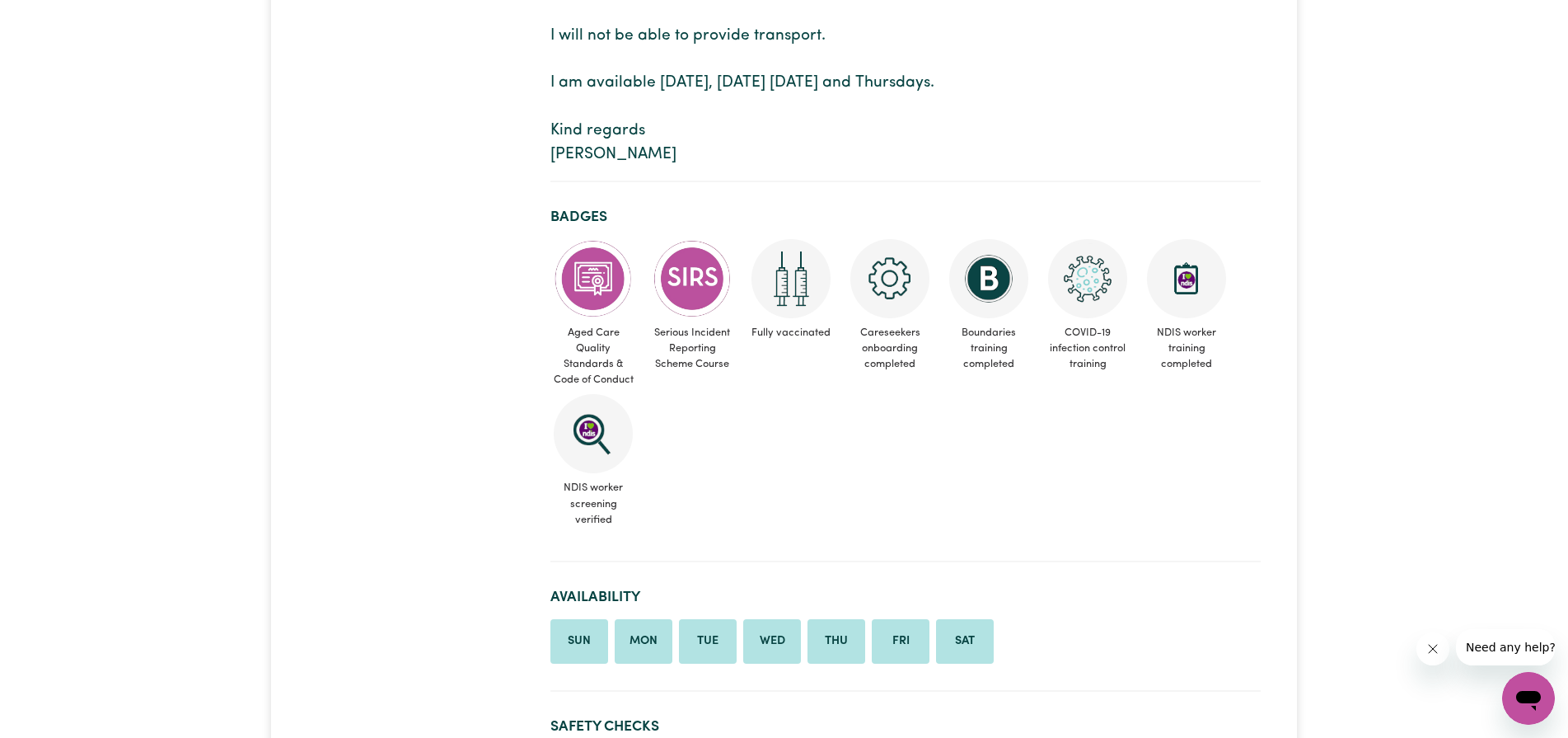
scroll to position [84, 0]
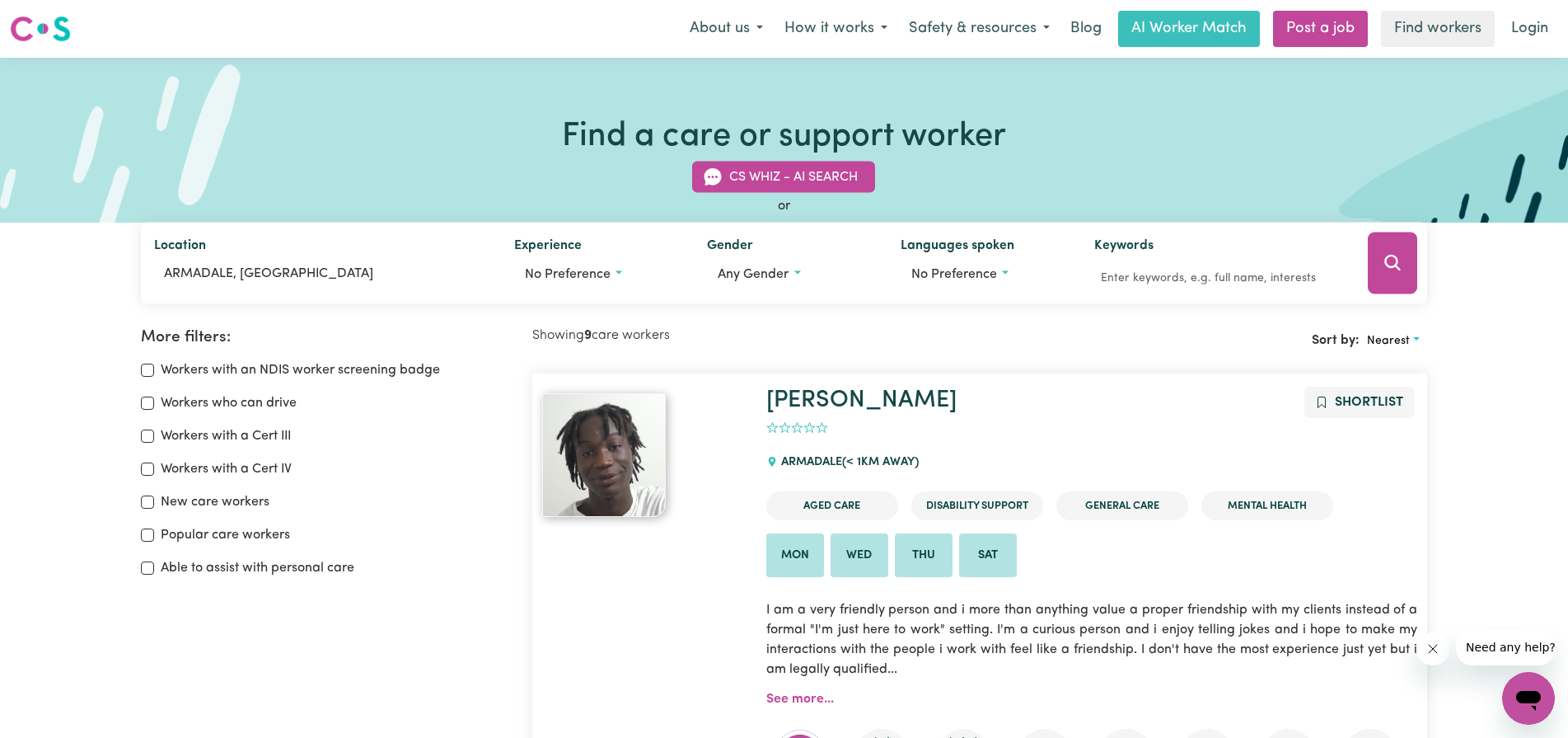
click at [593, 455] on img at bounding box center [604, 455] width 124 height 124
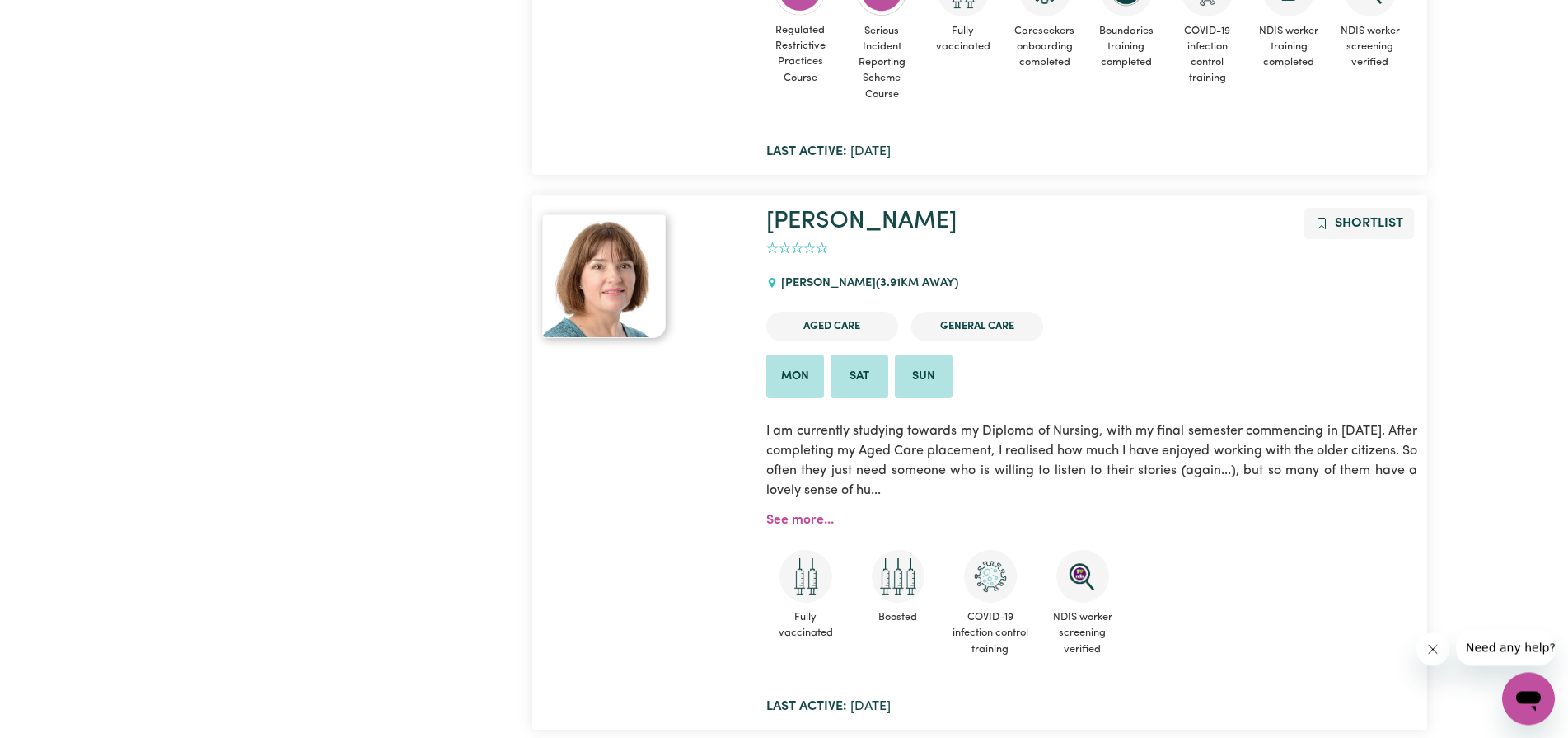
scroll to position [1439, 0]
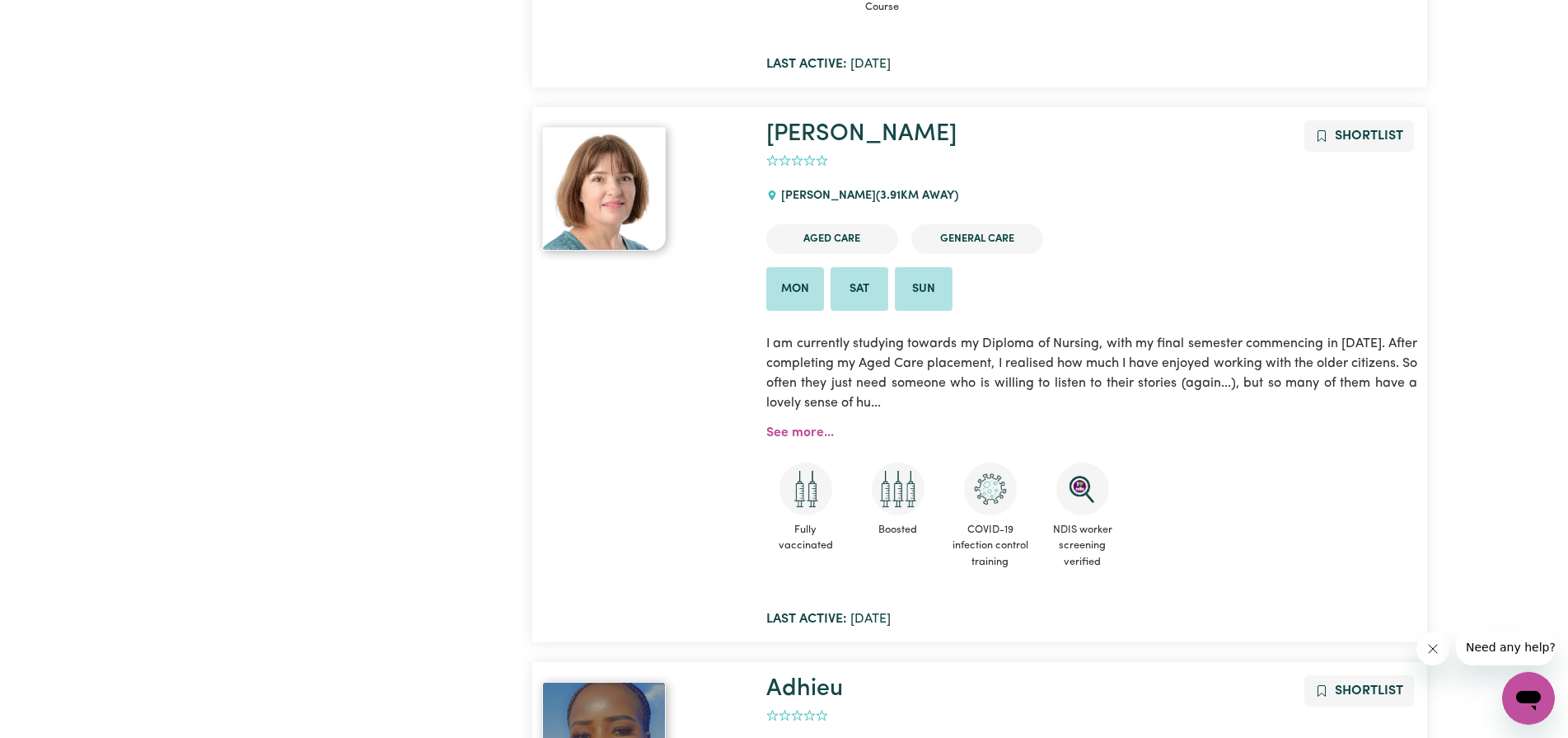
click at [618, 194] on img at bounding box center [604, 189] width 124 height 124
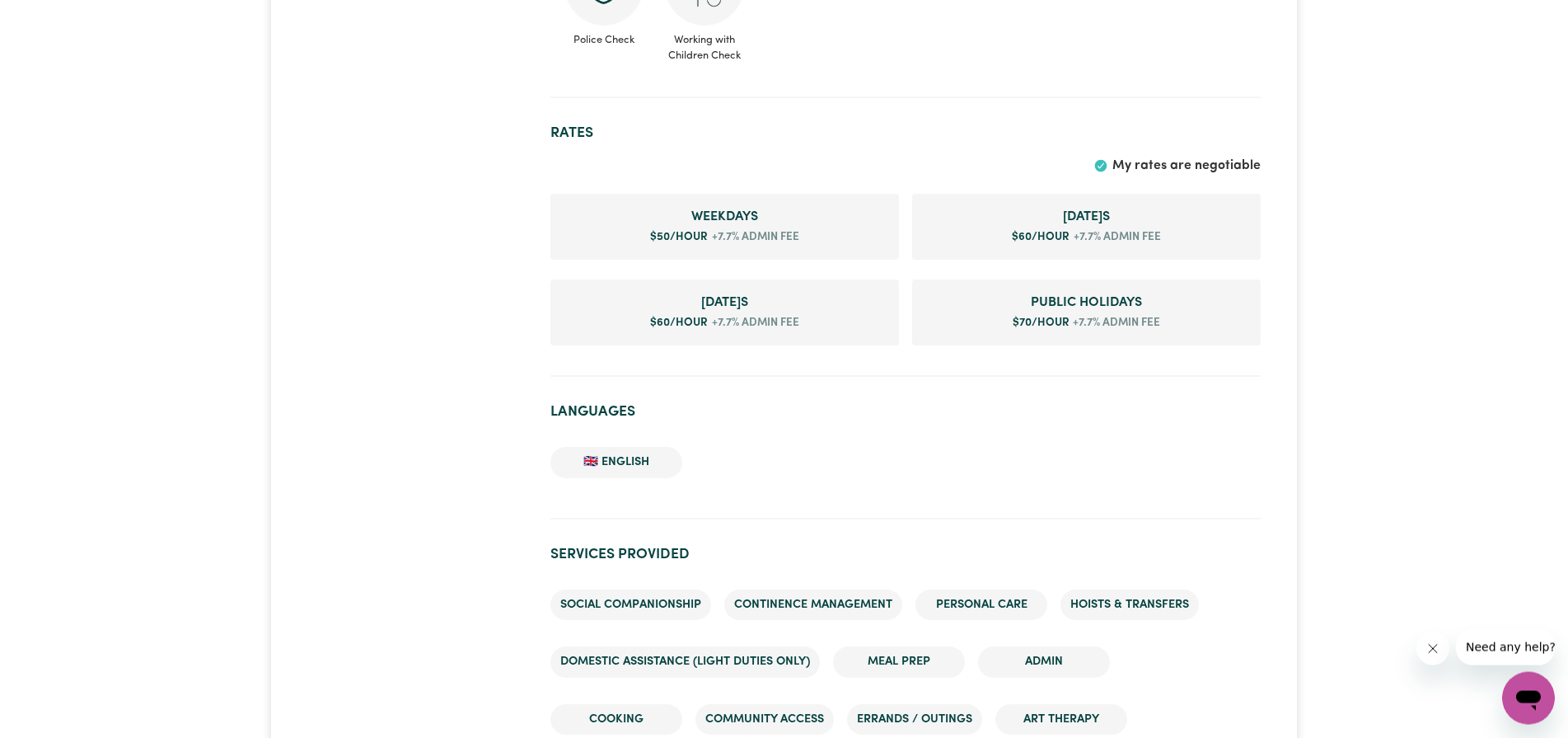
scroll to position [1093, 0]
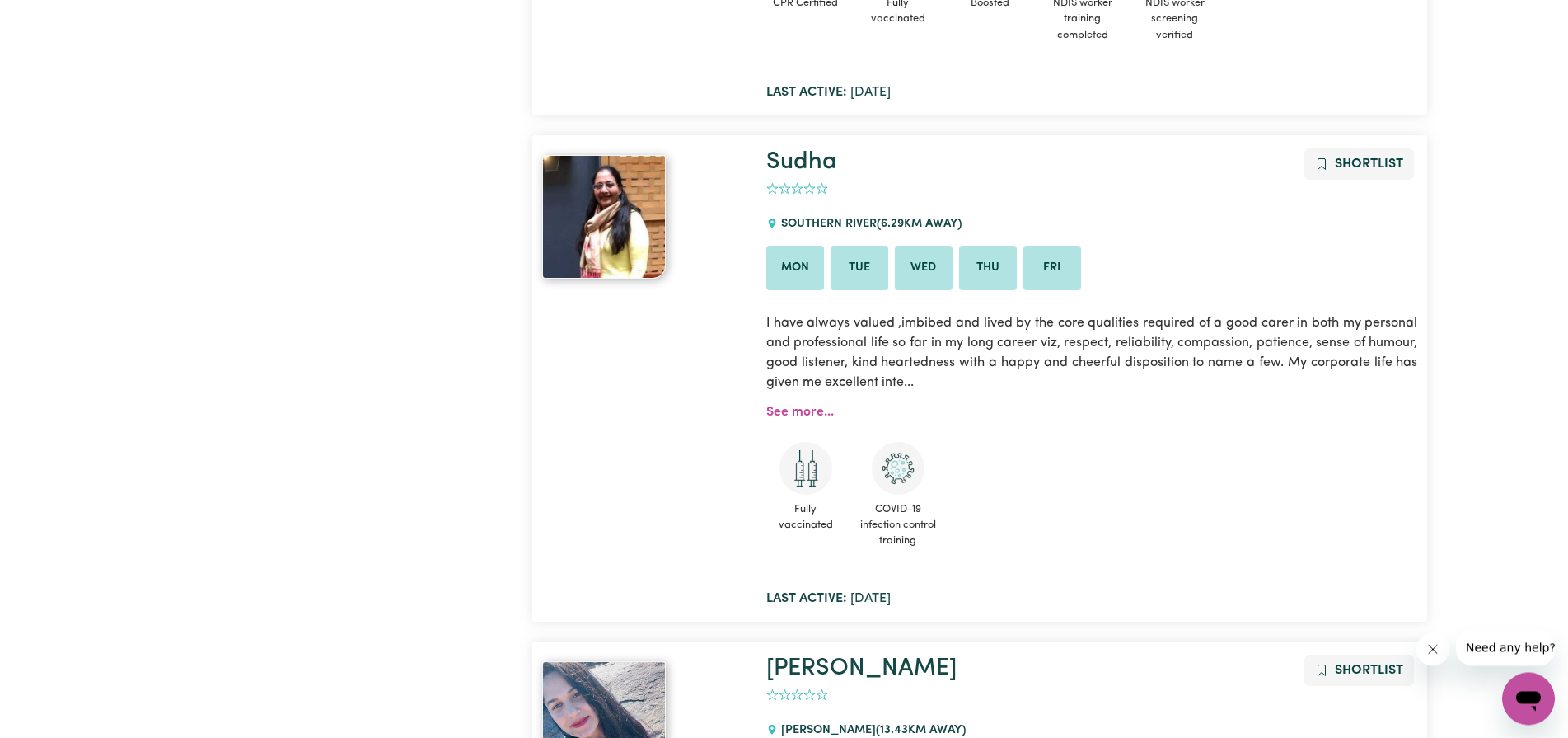
scroll to position [2607, 0]
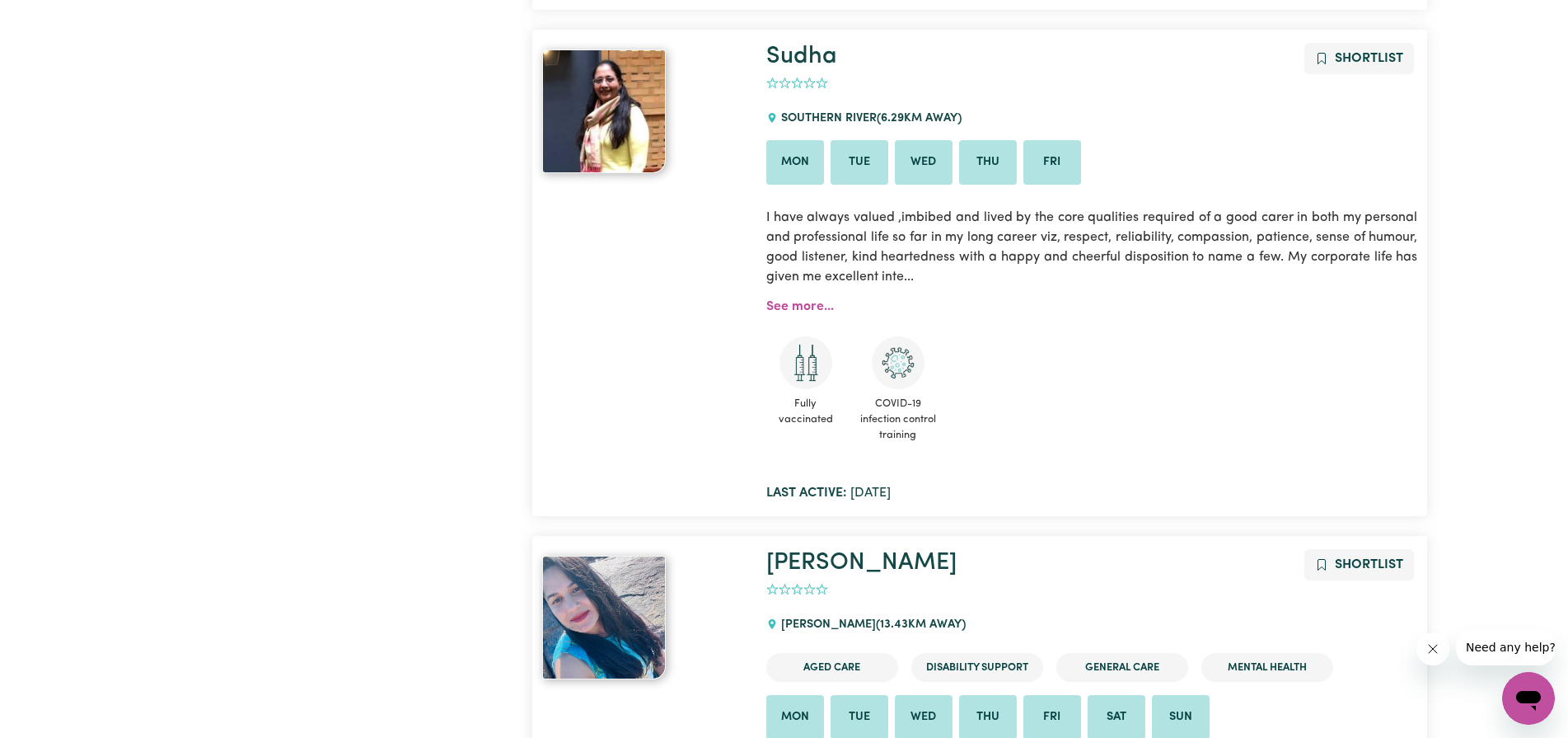
click at [594, 95] on img at bounding box center [604, 112] width 124 height 124
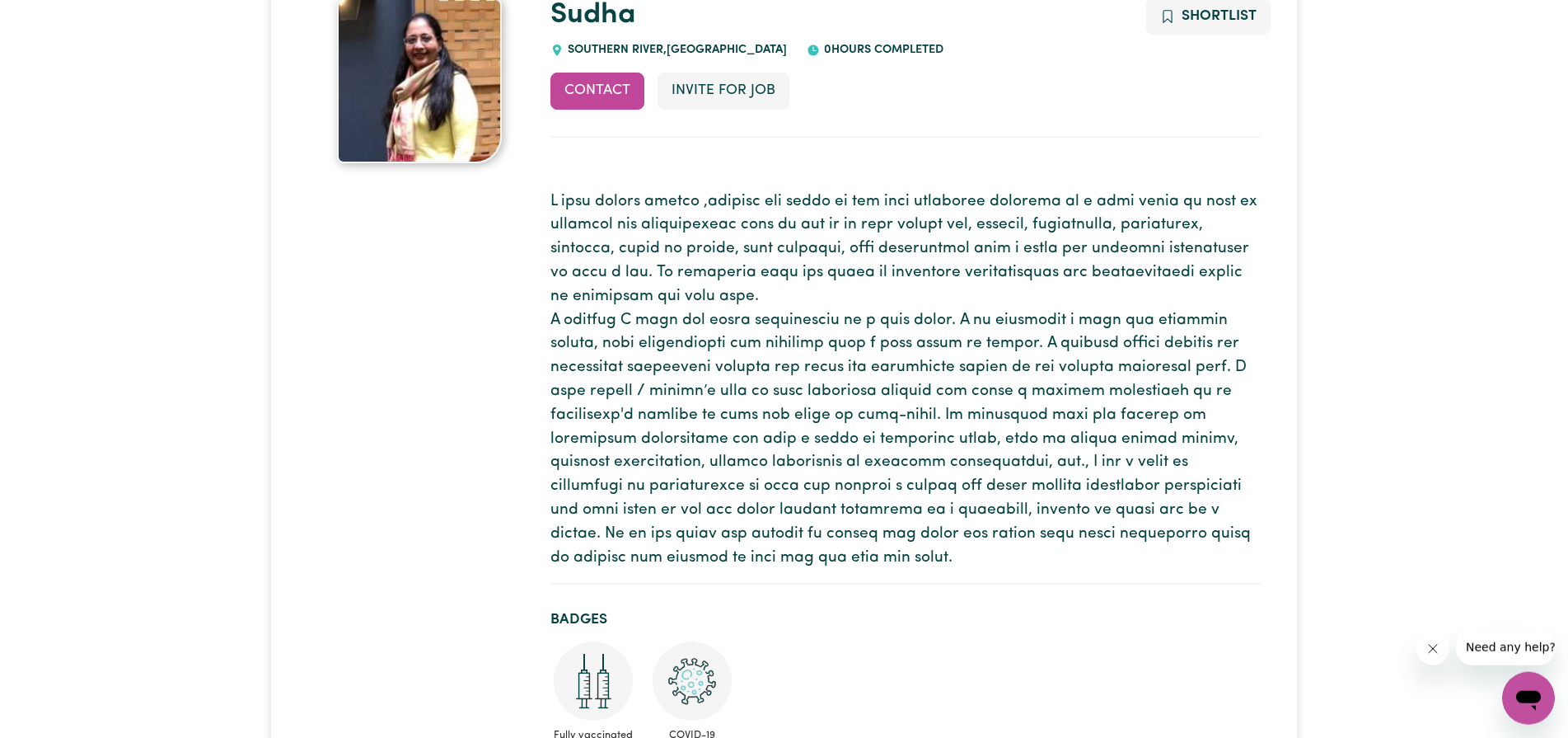
scroll to position [84, 0]
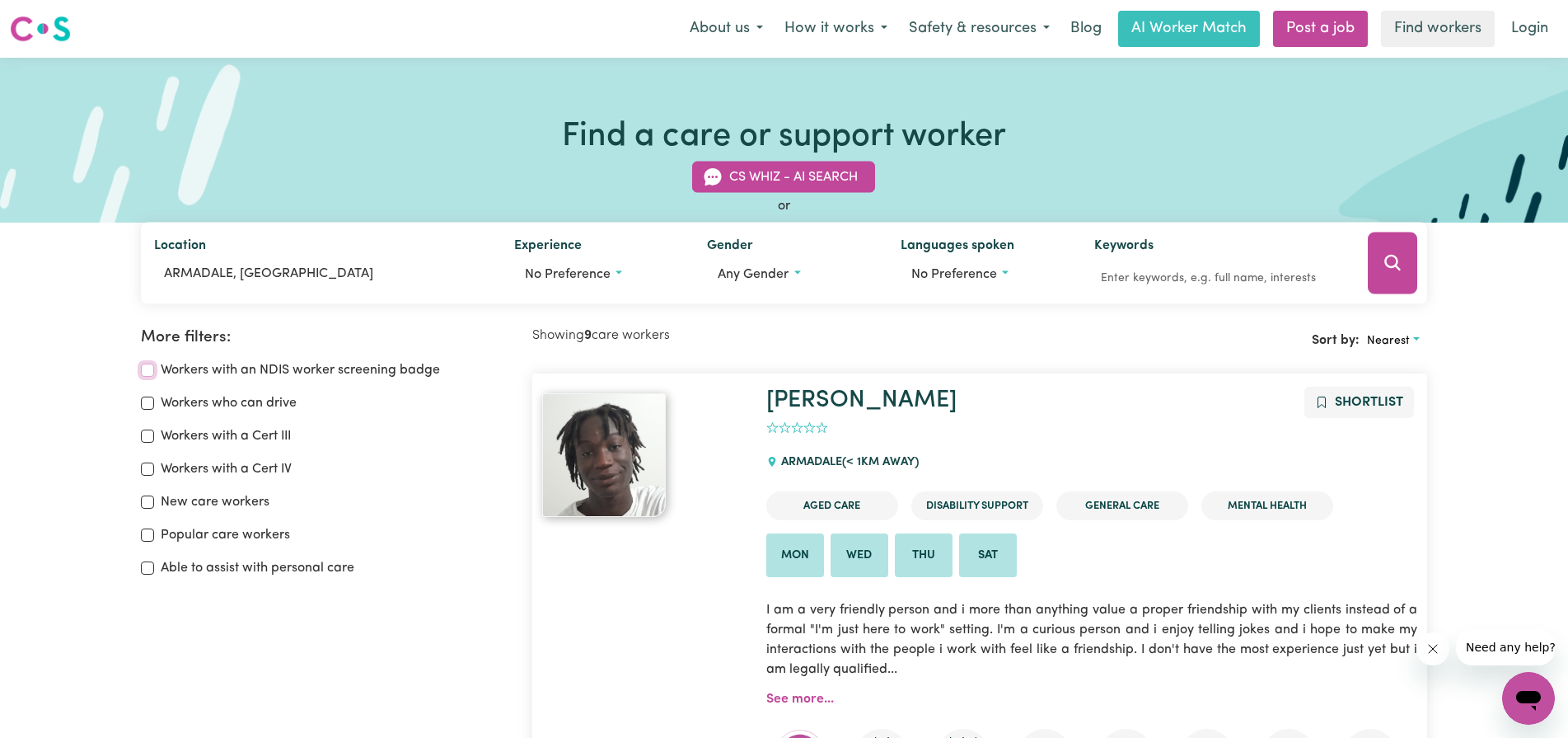
click at [147, 370] on input "Workers with an NDIS worker screening badge" at bounding box center [147, 369] width 13 height 13
checkbox input "true"
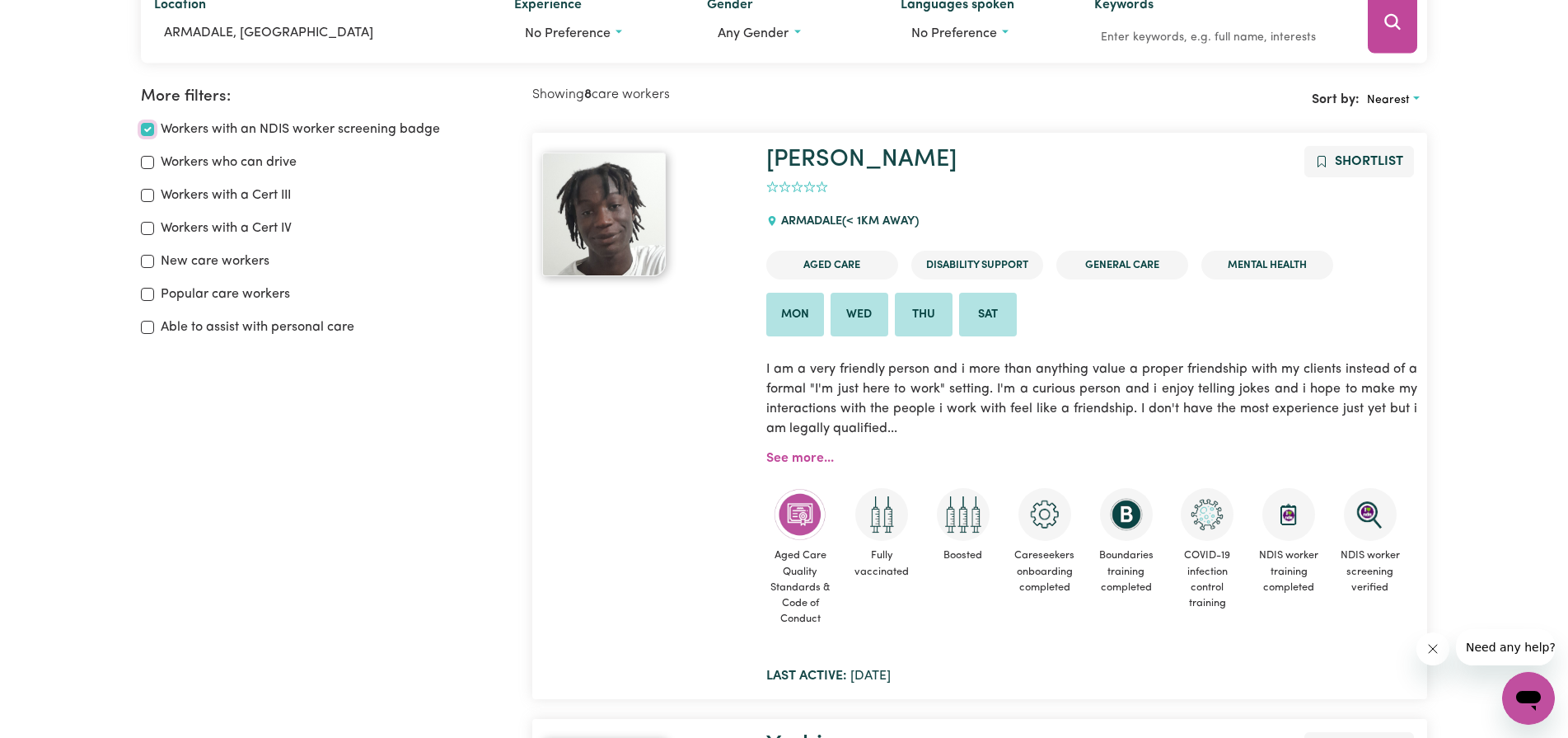
scroll to position [275, 0]
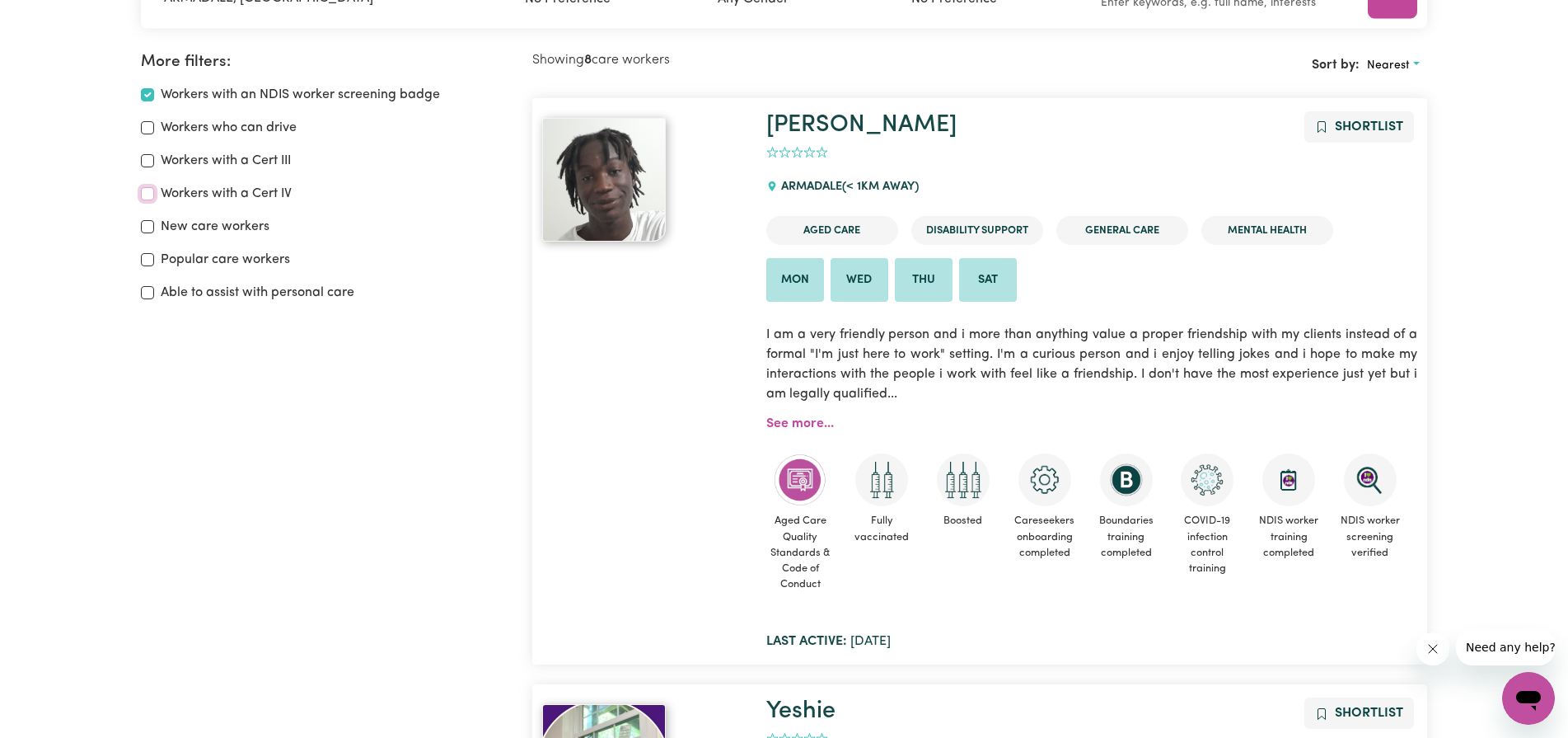
click at [149, 194] on input "Workers with a Cert IV" at bounding box center [147, 193] width 13 height 13
checkbox input "true"
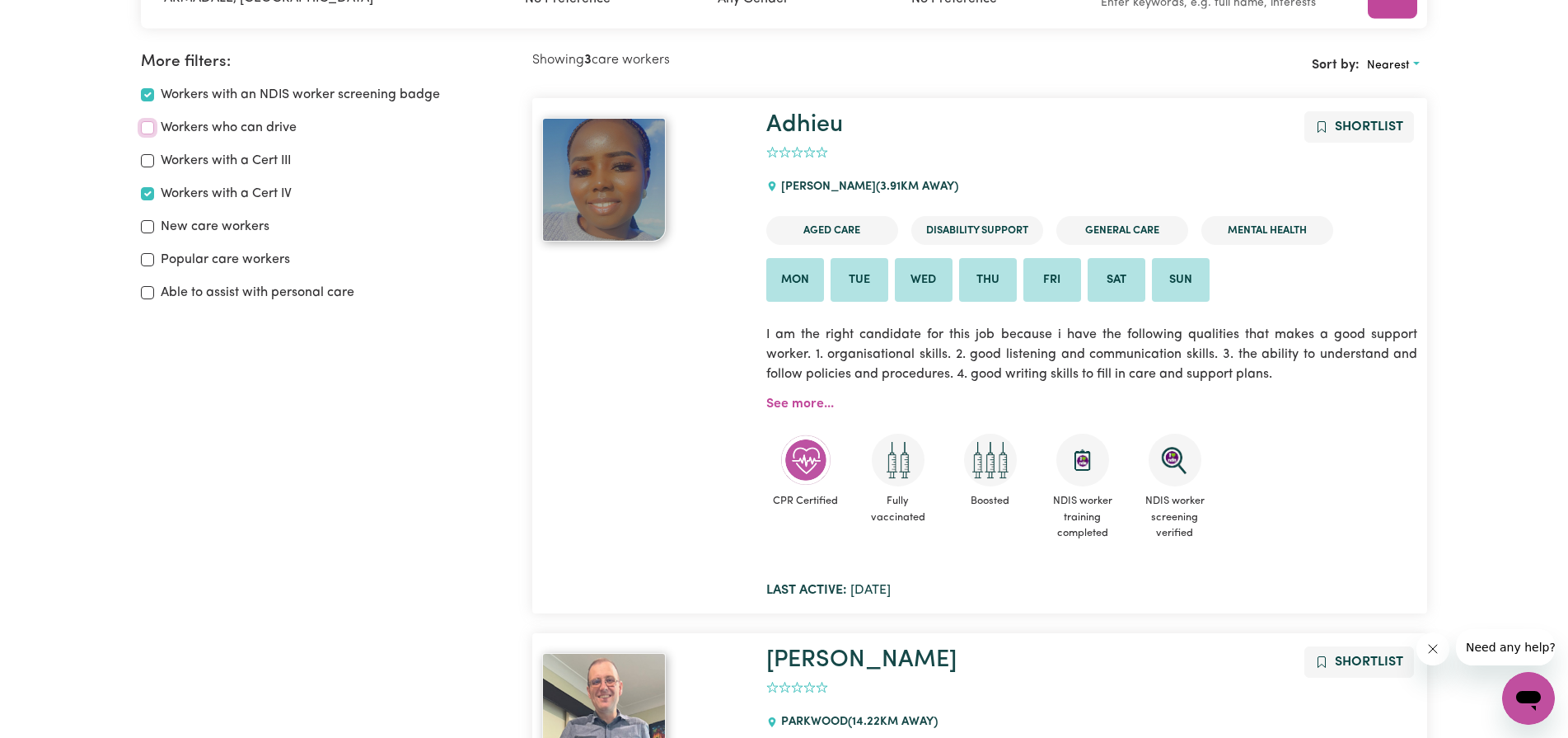
click at [146, 125] on input "Workers who can drive" at bounding box center [147, 127] width 13 height 13
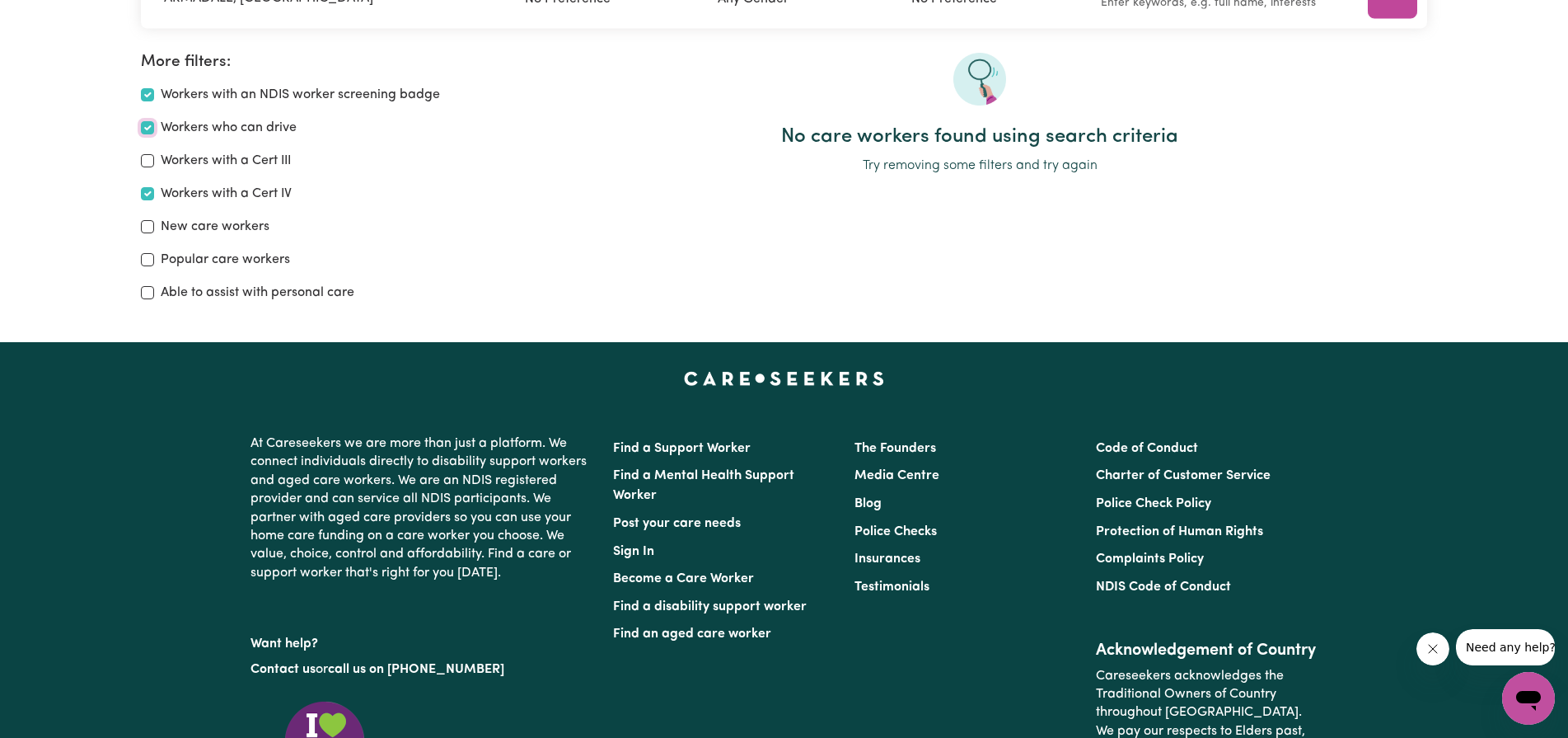
click at [144, 129] on input "Workers who can drive" at bounding box center [147, 127] width 13 height 13
checkbox input "false"
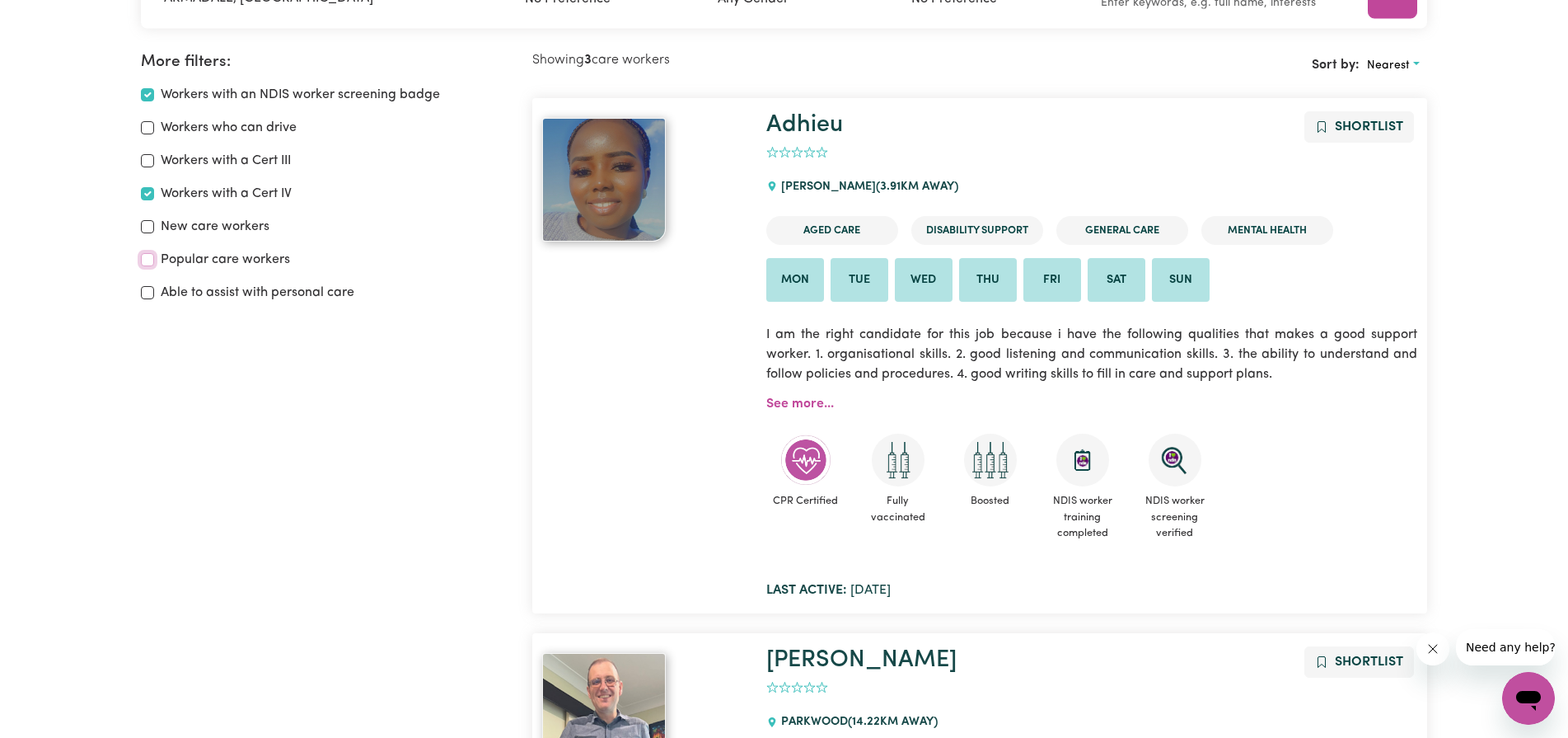
click at [145, 255] on input "Popular care workers" at bounding box center [147, 259] width 13 height 13
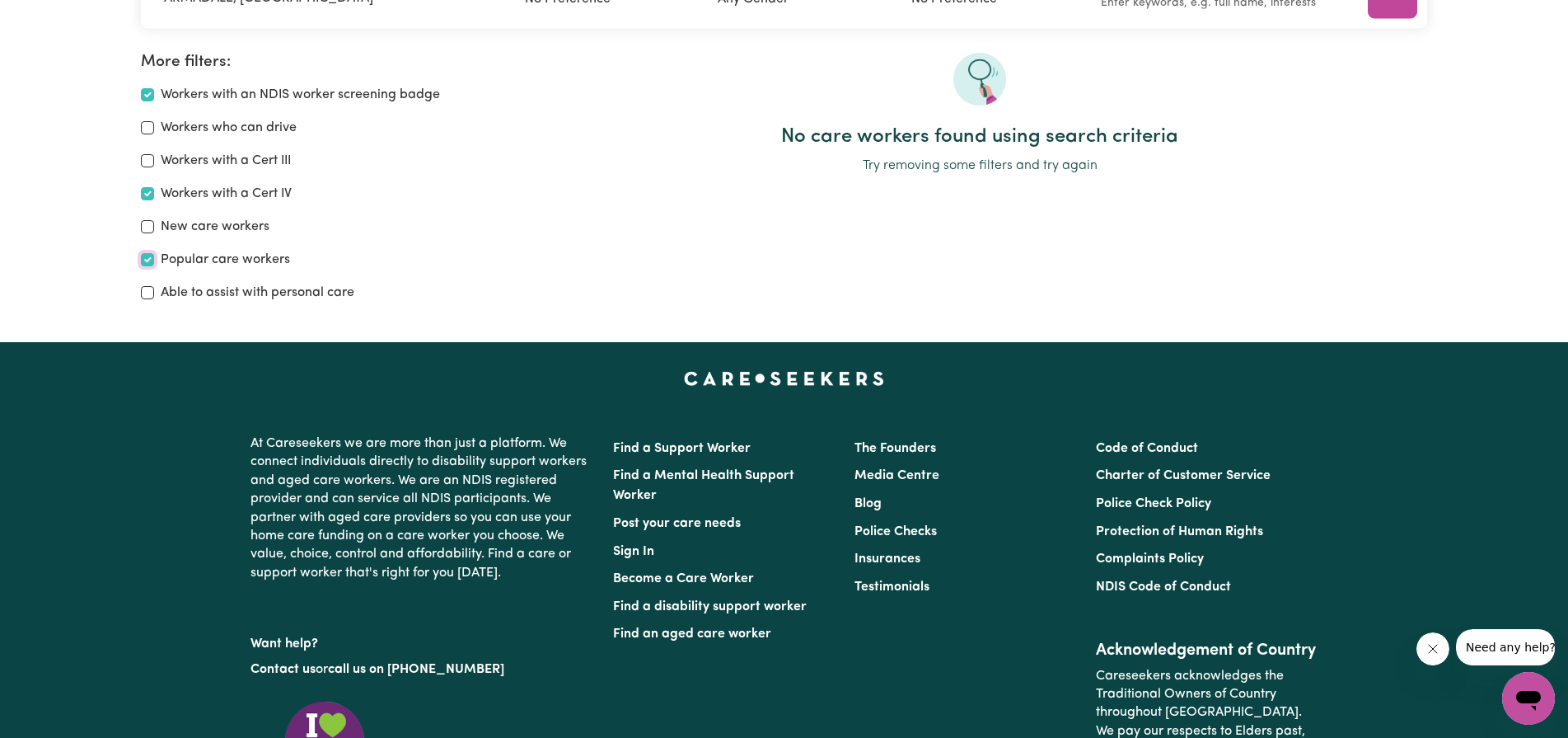
click at [145, 256] on input "Popular care workers" at bounding box center [147, 259] width 13 height 13
checkbox input "false"
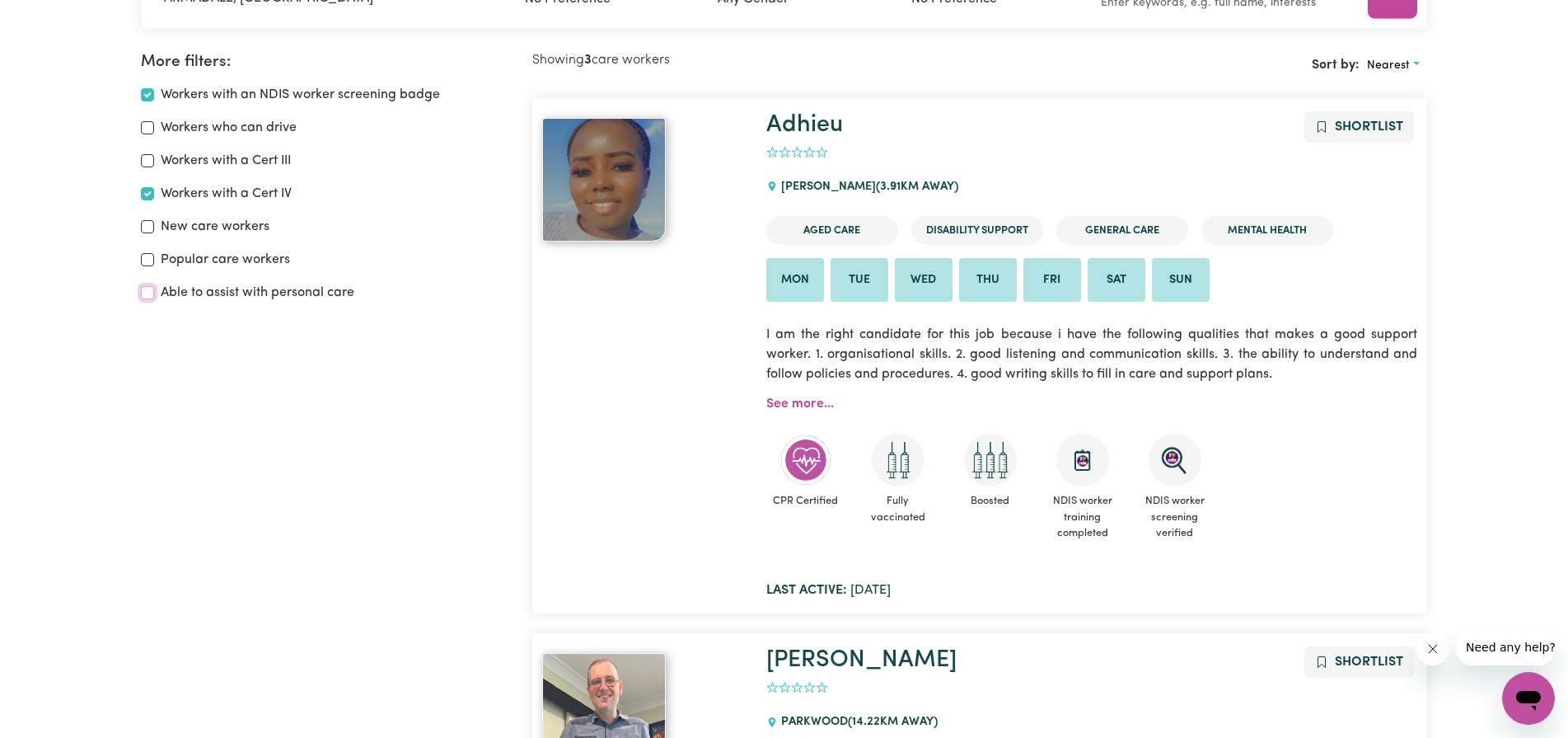
click at [145, 295] on input "Able to assist with personal care" at bounding box center [147, 292] width 13 height 13
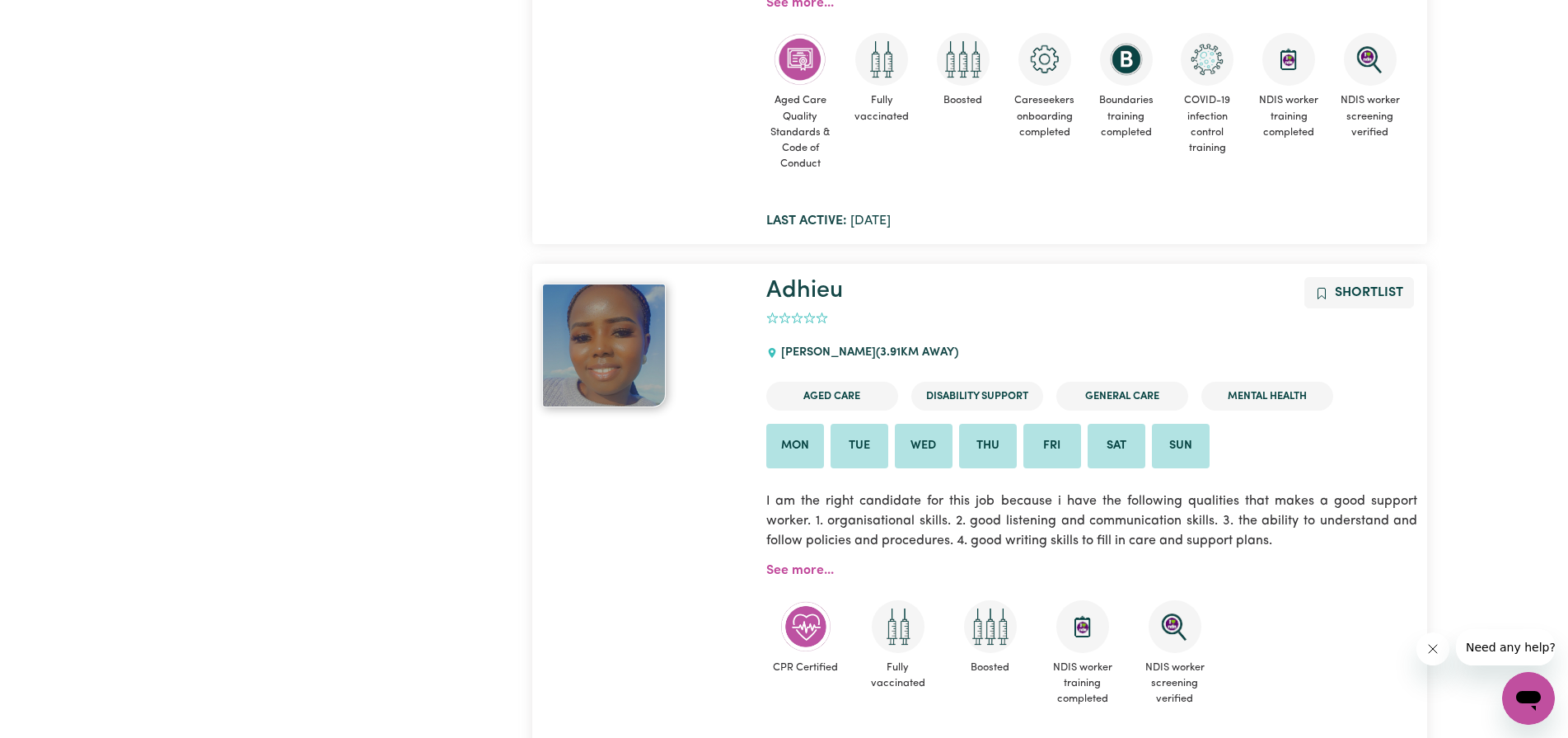
scroll to position [107, 0]
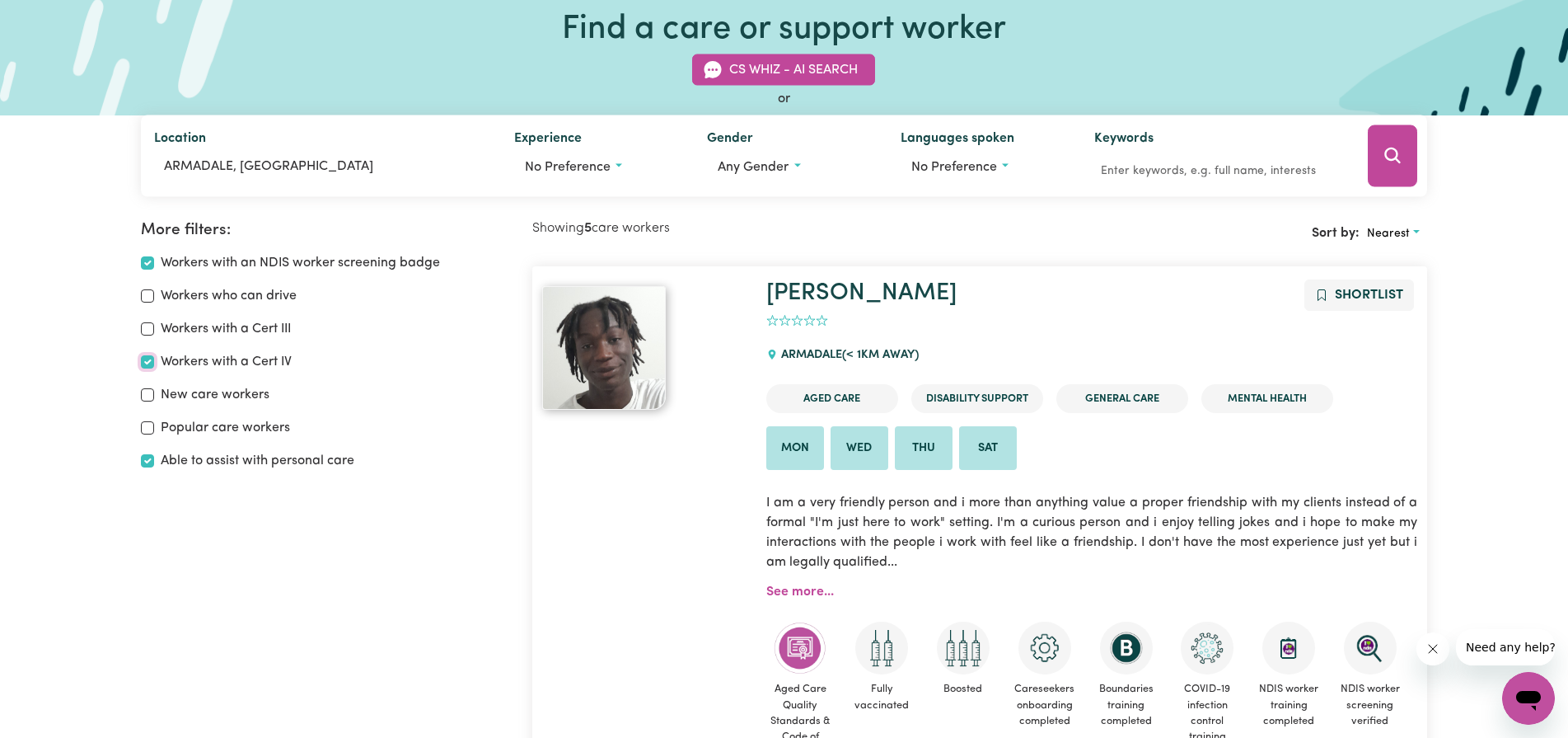
drag, startPoint x: 145, startPoint y: 363, endPoint x: 76, endPoint y: 358, distance: 69.2
click at [143, 463] on input "Able to assist with personal care" at bounding box center [147, 460] width 13 height 13
checkbox input "false"
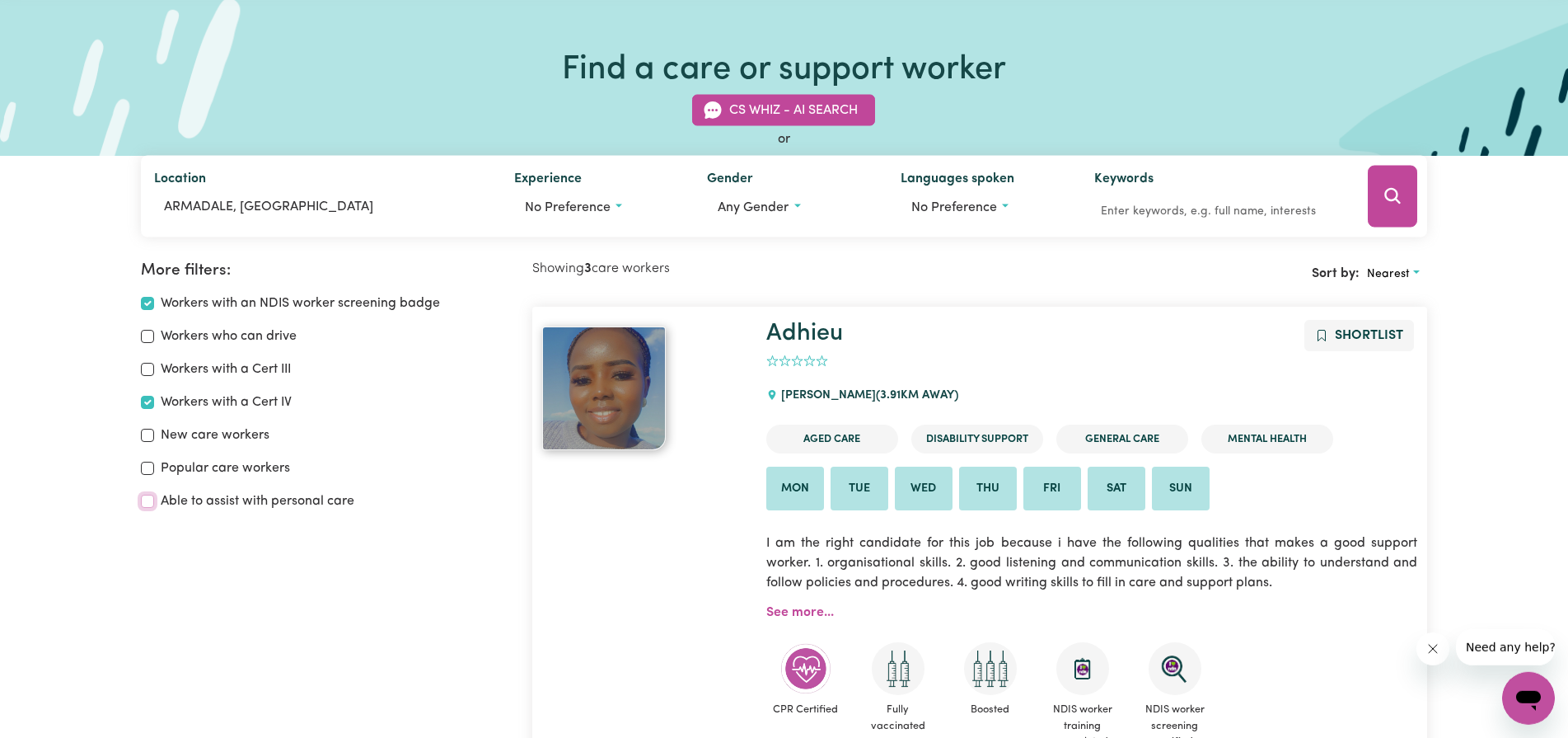
scroll to position [168, 0]
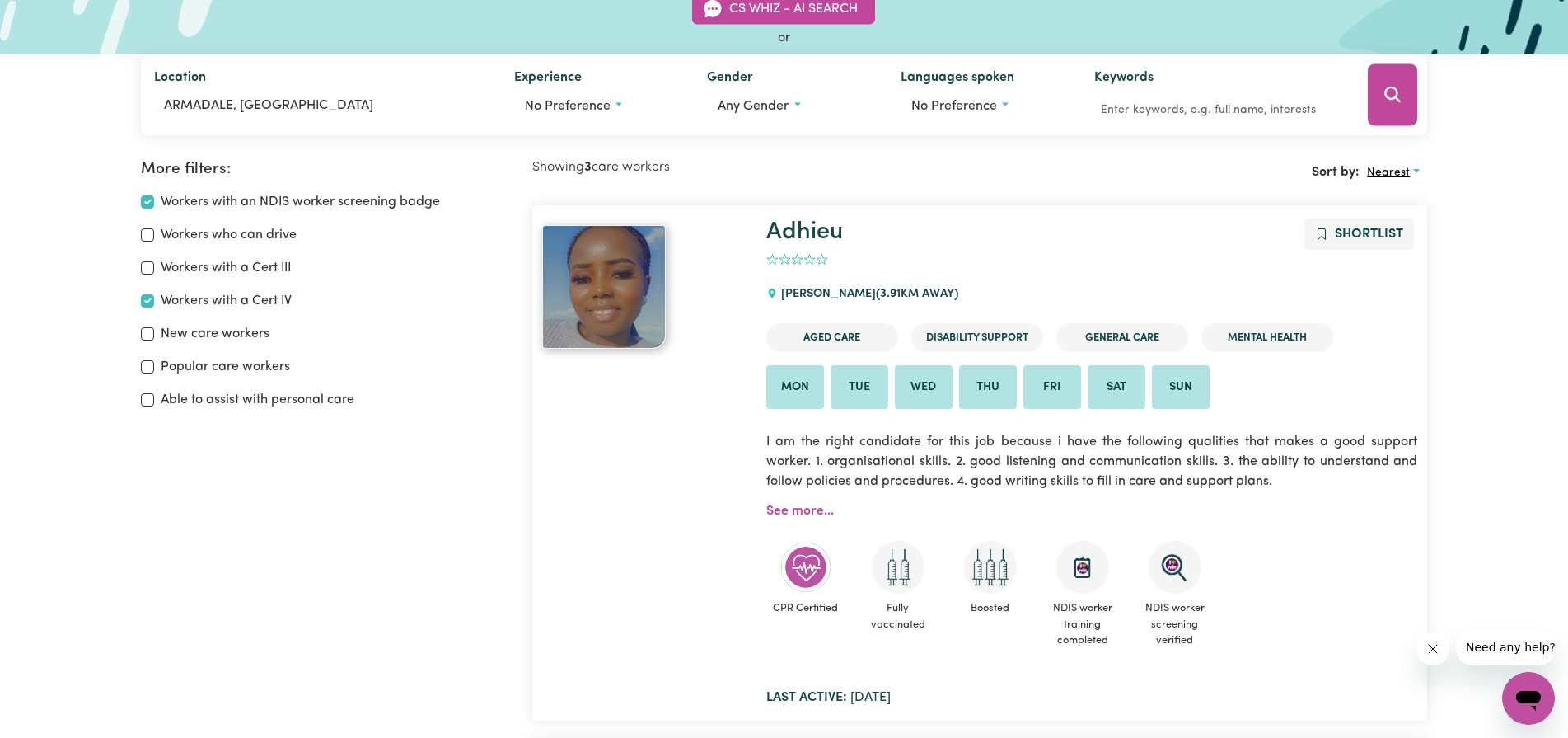
click at [1408, 170] on span "Nearest" at bounding box center [1389, 173] width 43 height 12
click at [1401, 310] on link "Newest" at bounding box center [1425, 310] width 131 height 33
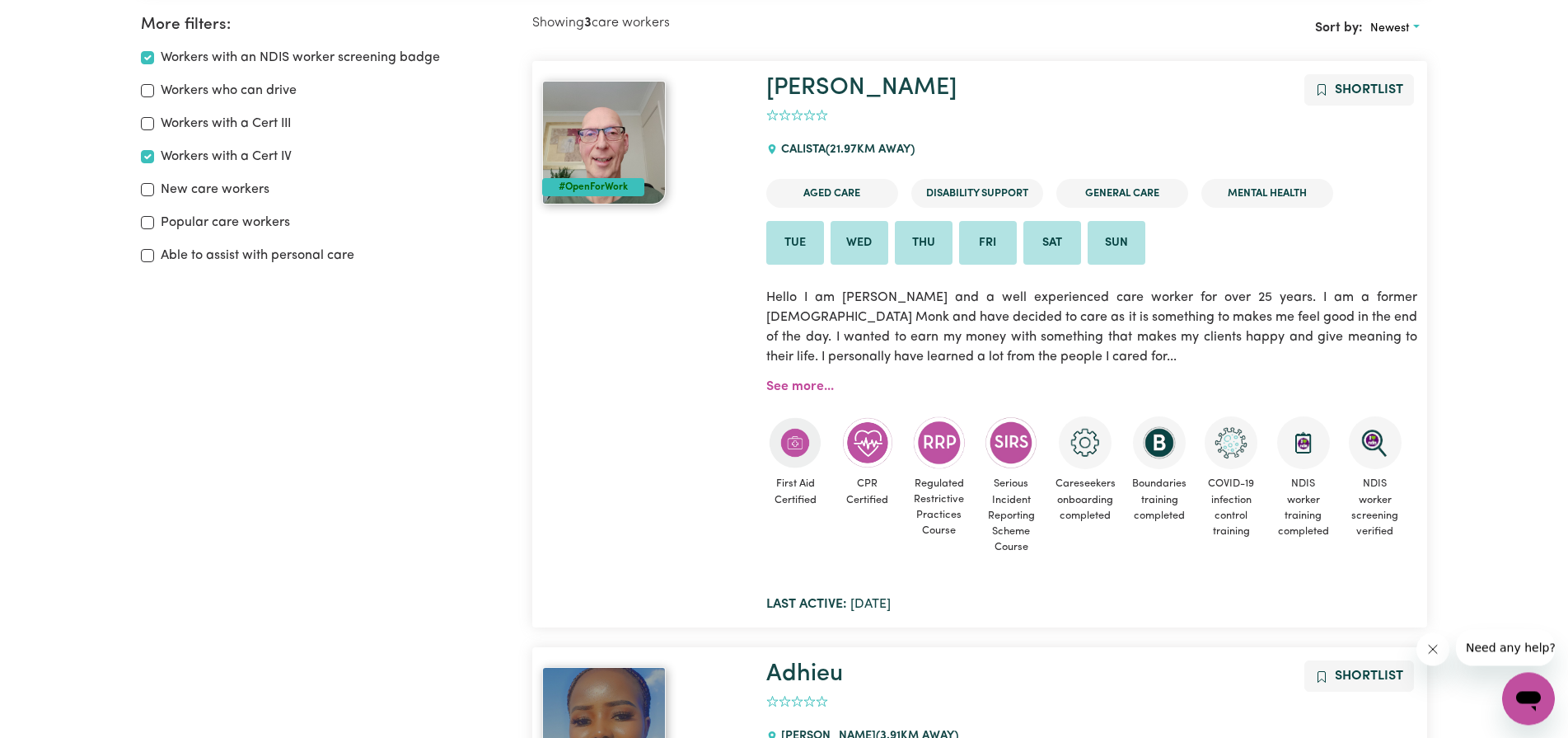
scroll to position [275, 0]
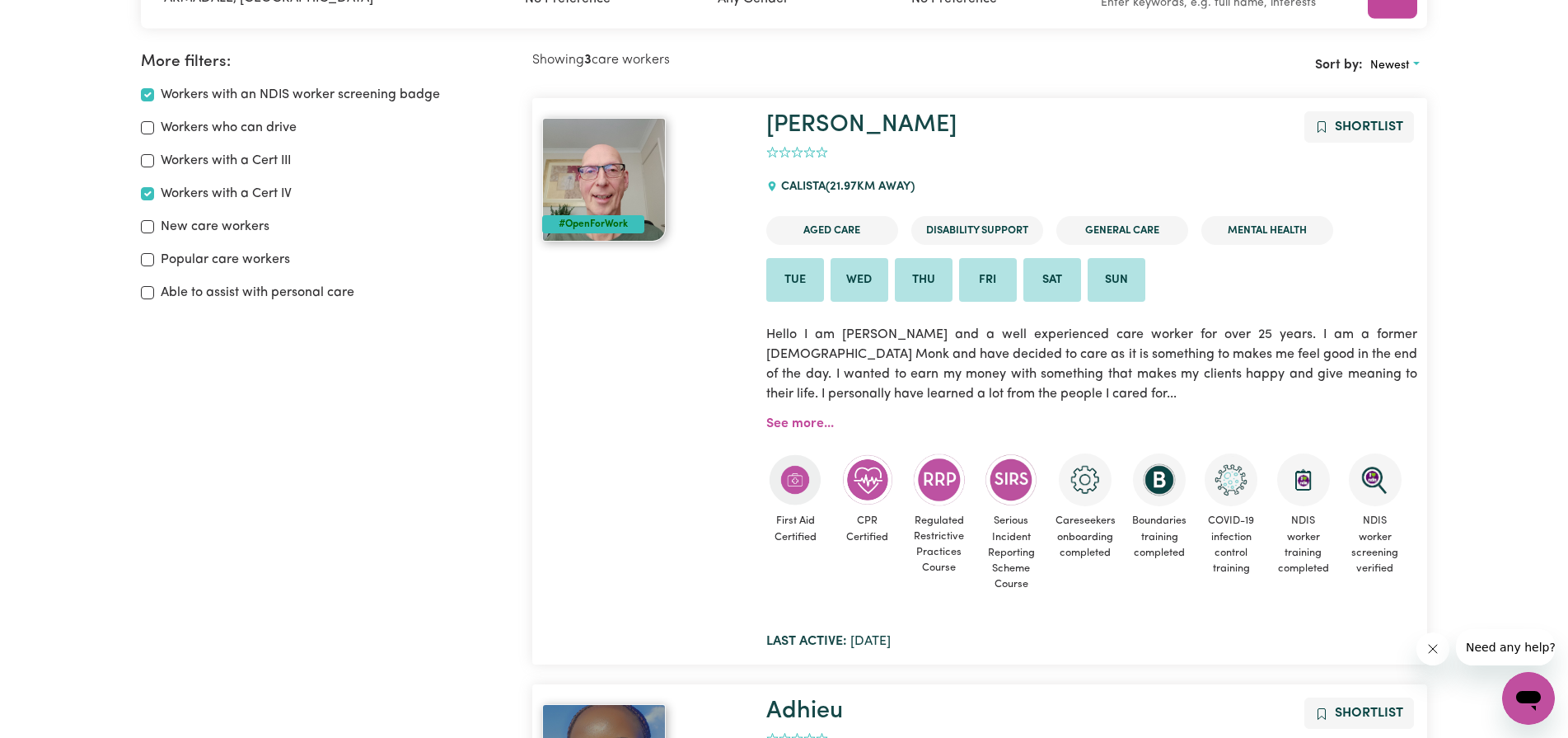
click at [725, 315] on div "#OpenForWork" at bounding box center [644, 381] width 224 height 540
click at [597, 217] on div "#OpenForWork" at bounding box center [593, 223] width 102 height 18
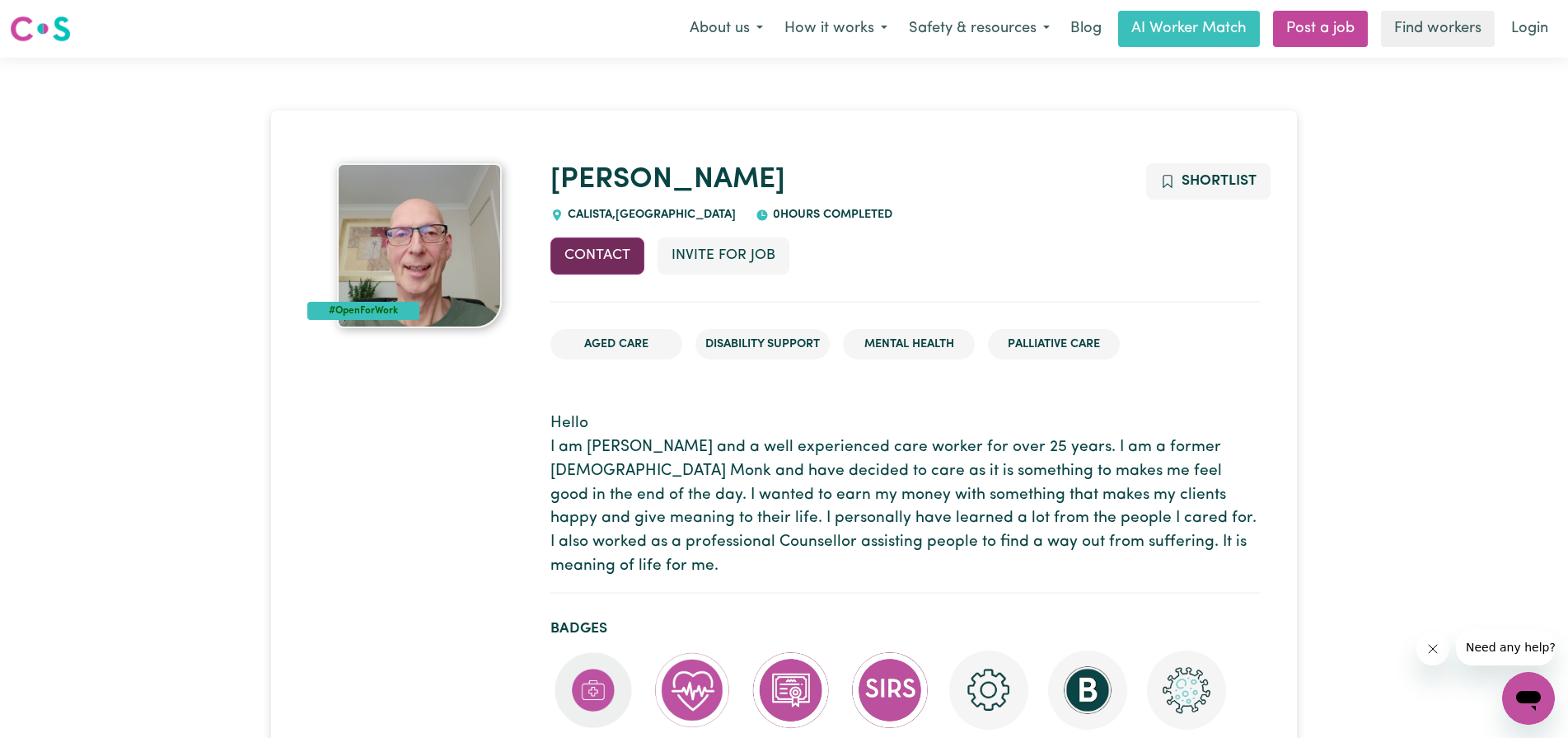
click at [599, 256] on button "Contact" at bounding box center [597, 255] width 94 height 36
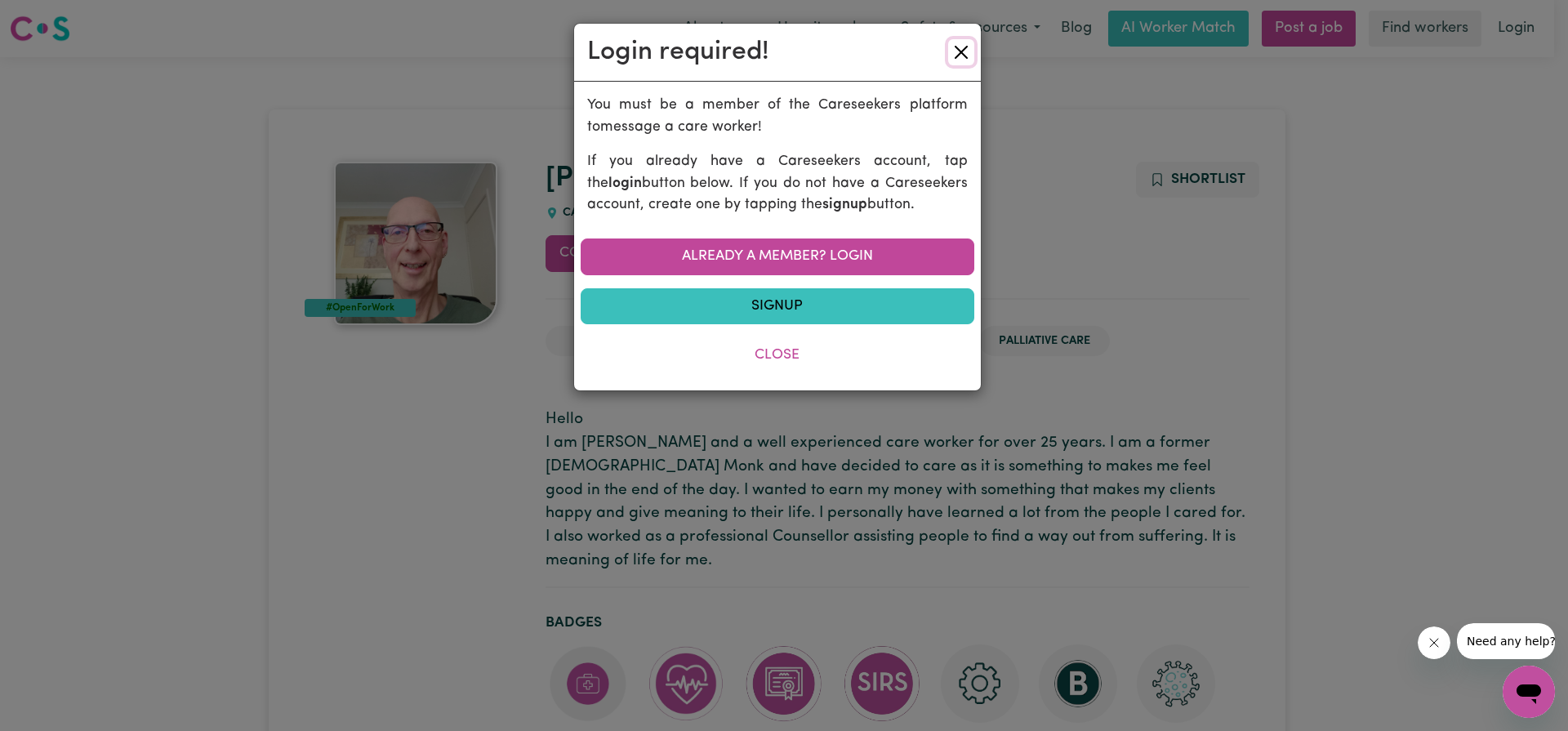
click at [964, 50] on button "Close" at bounding box center [961, 52] width 26 height 26
